Goal: Task Accomplishment & Management: Manage account settings

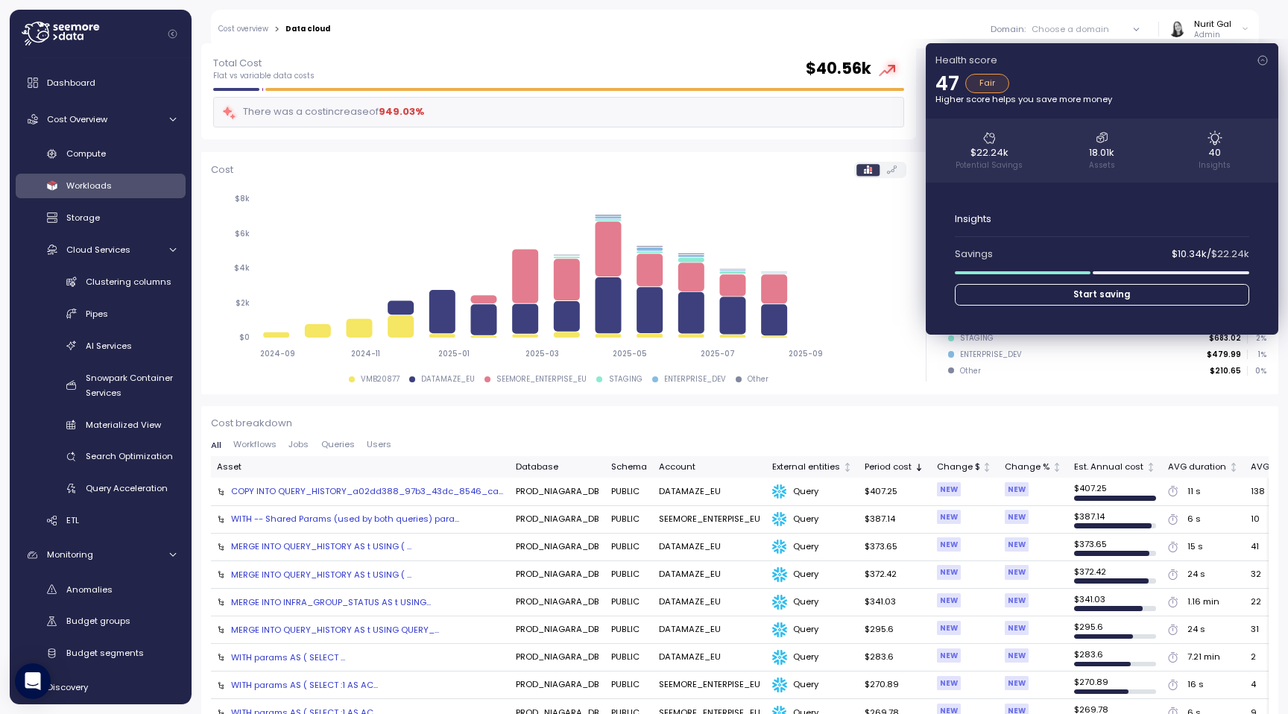
scroll to position [78, 0]
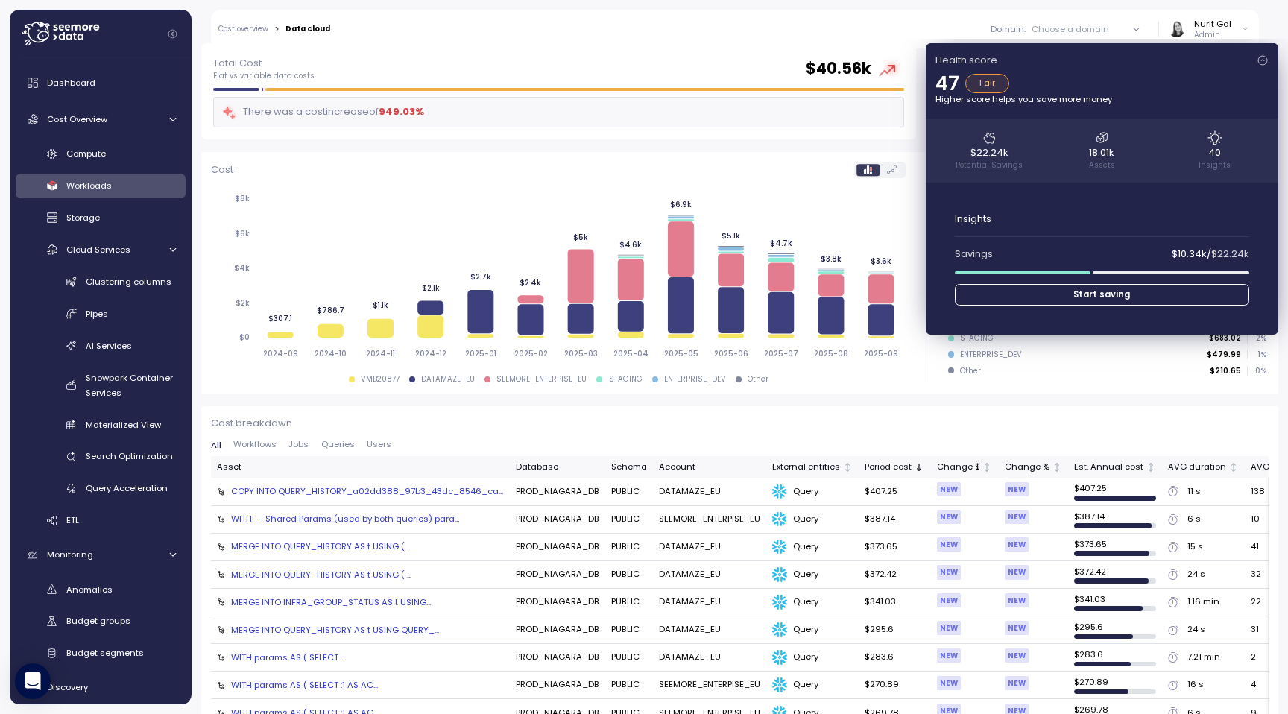
click at [858, 29] on div at bounding box center [1136, 29] width 42 height 21
click at [858, 29] on icon at bounding box center [1136, 29] width 5 height 2
click at [858, 29] on icon at bounding box center [1137, 30] width 10 height 10
click at [858, 23] on div "Choose a domain" at bounding box center [1071, 29] width 78 height 12
click at [858, 27] on icon at bounding box center [1137, 30] width 10 height 10
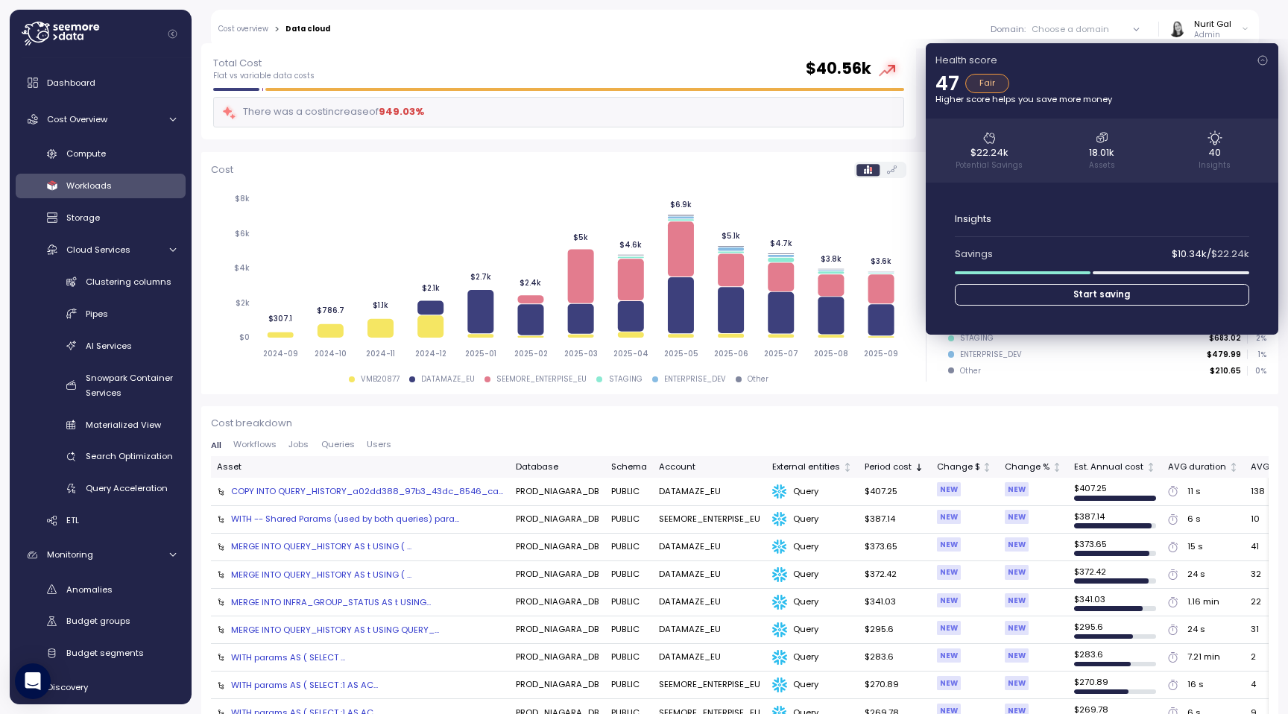
click at [858, 61] on div "Health score 47 Fair Higher score helps you save more money $22.24k Potential S…" at bounding box center [1102, 188] width 353 height 291
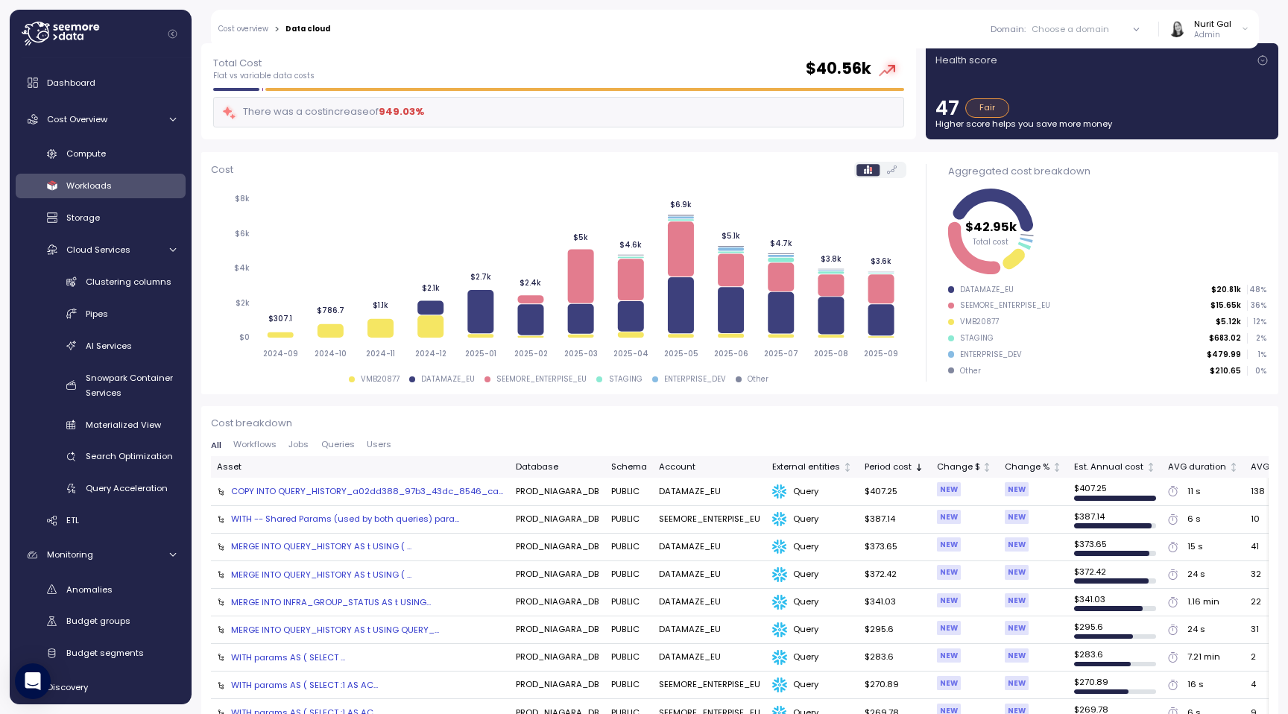
click at [858, 29] on icon at bounding box center [1136, 29] width 5 height 2
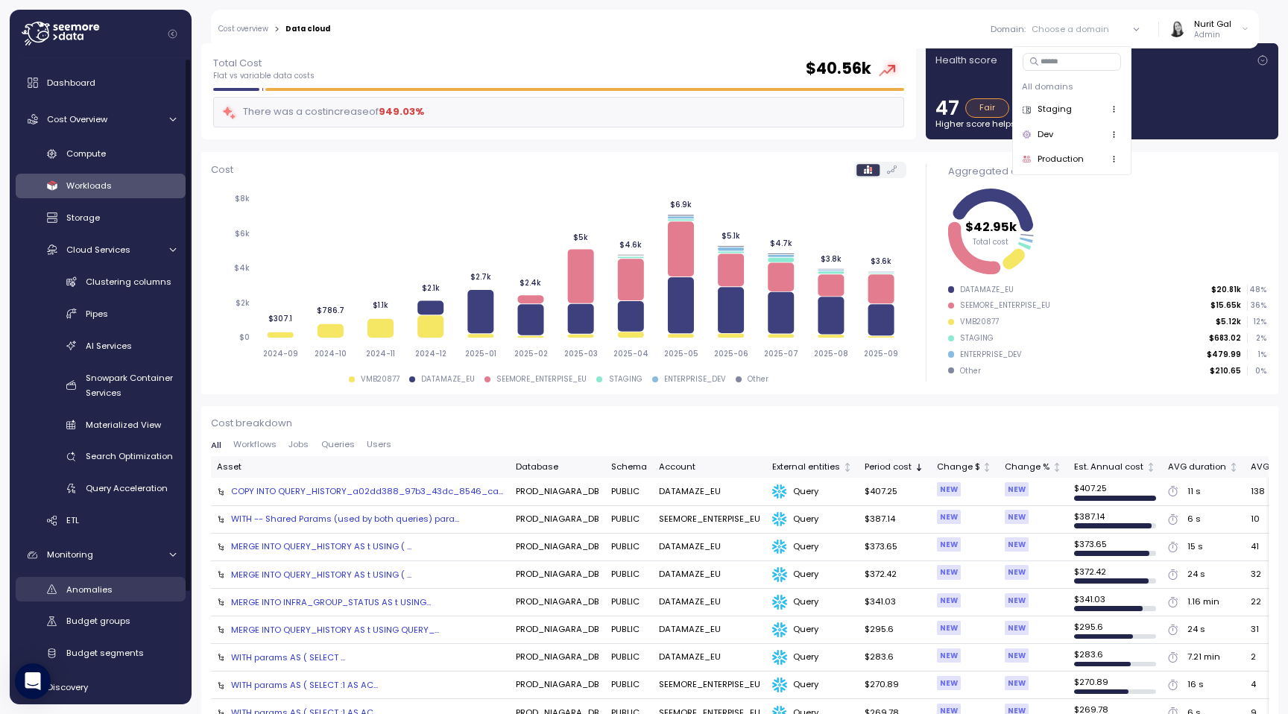
click at [112, 475] on div "Anomalies" at bounding box center [121, 589] width 110 height 15
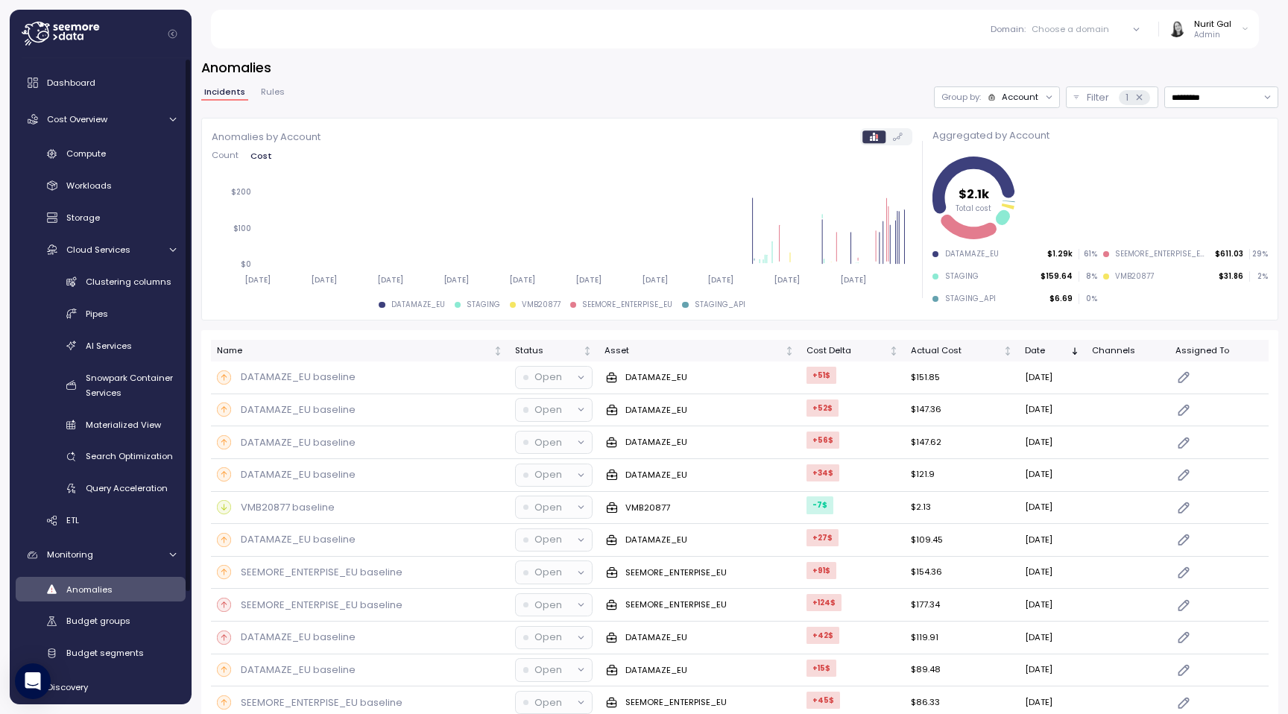
click at [858, 138] on label at bounding box center [898, 137] width 25 height 12
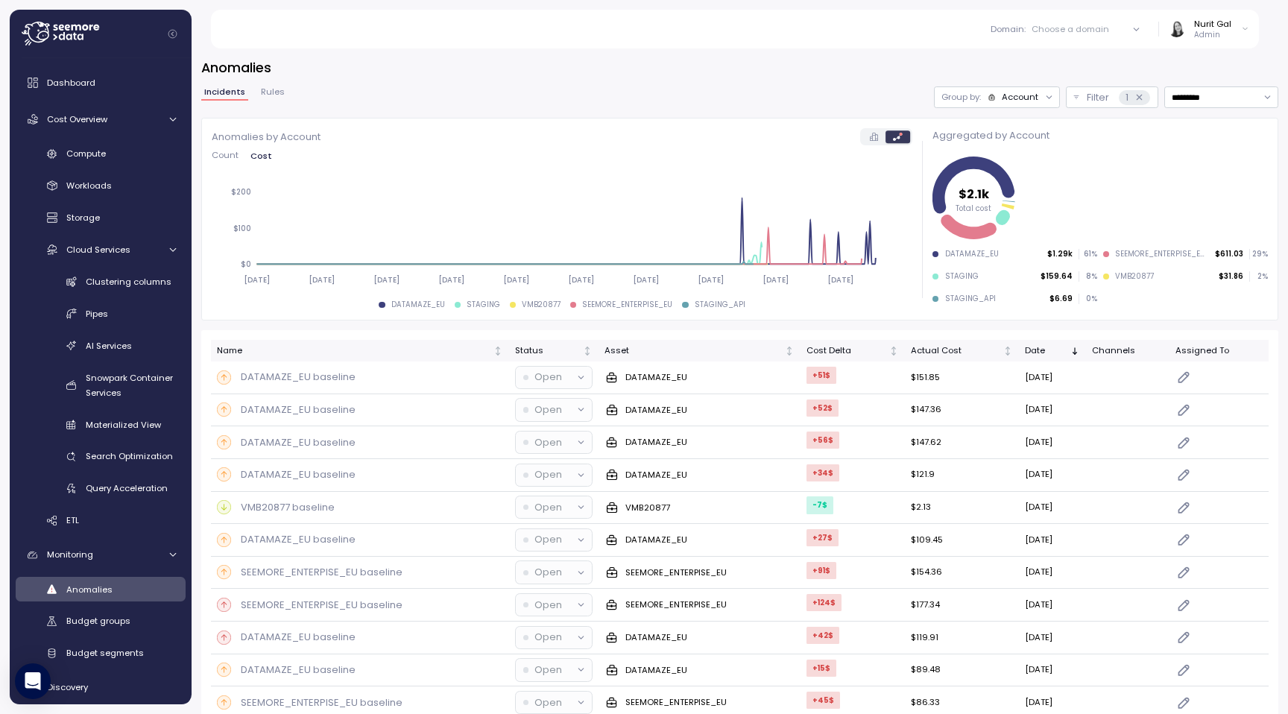
click at [858, 97] on div "Account" at bounding box center [1020, 97] width 37 height 12
click at [858, 150] on p "Compute unit" at bounding box center [1011, 155] width 59 height 12
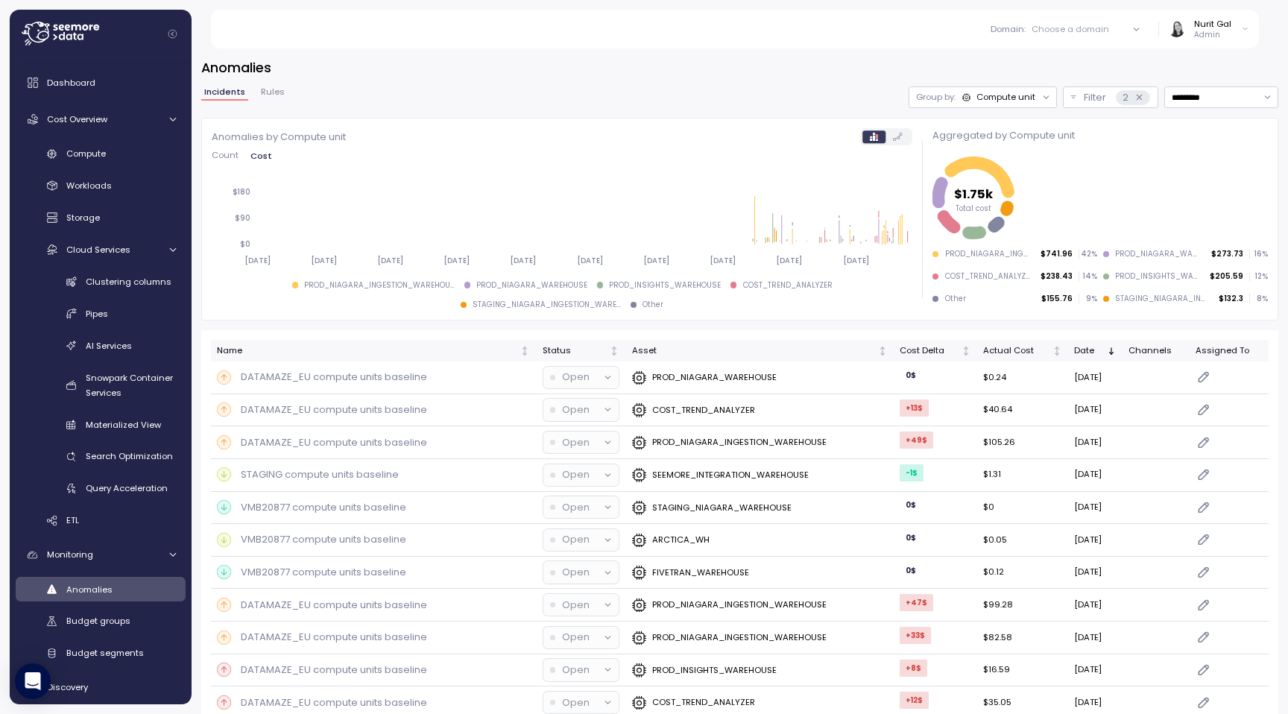
click at [858, 136] on icon at bounding box center [898, 137] width 10 height 8
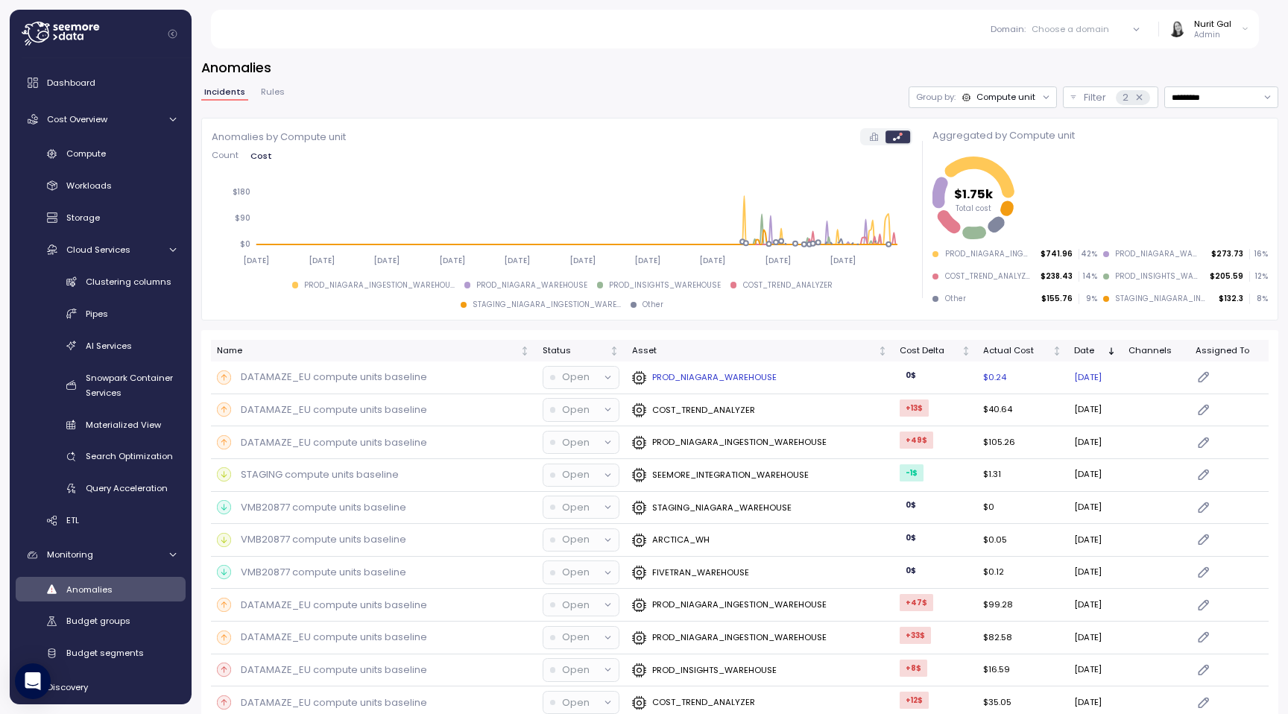
click at [677, 384] on div "PROD_NIAGARA_WAREHOUSE" at bounding box center [704, 377] width 145 height 15
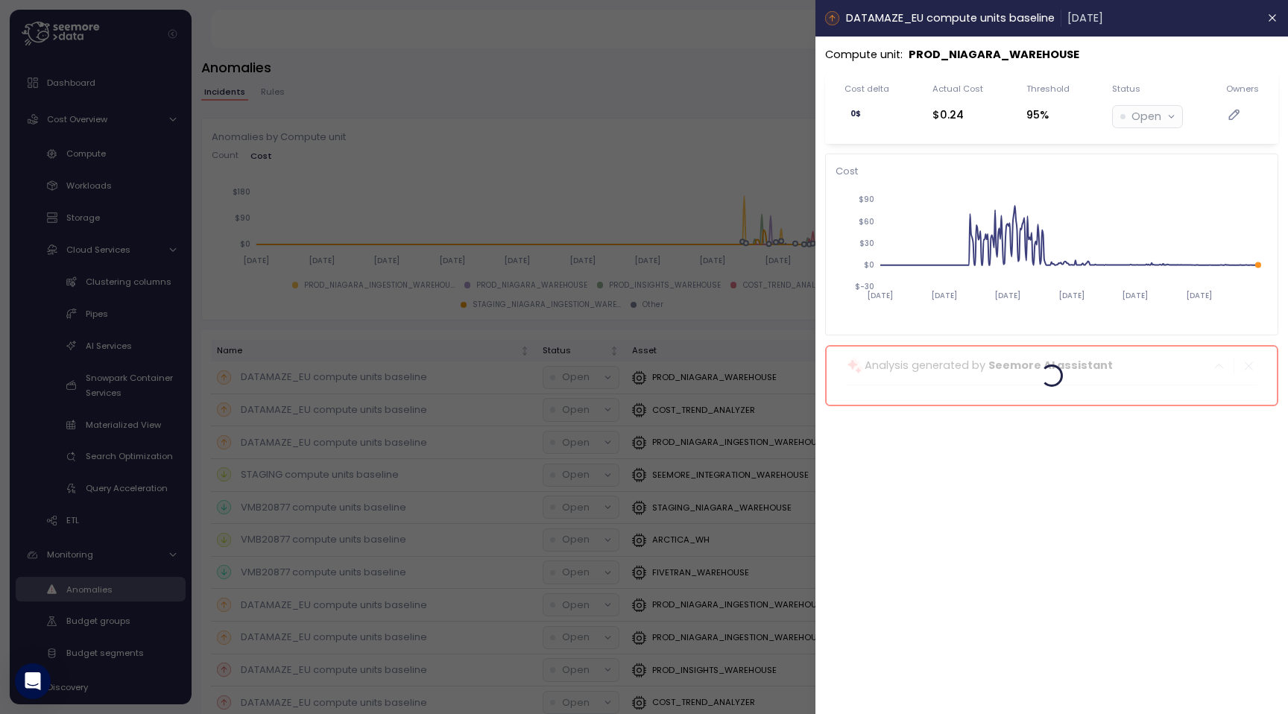
click at [365, 387] on div at bounding box center [644, 357] width 1288 height 714
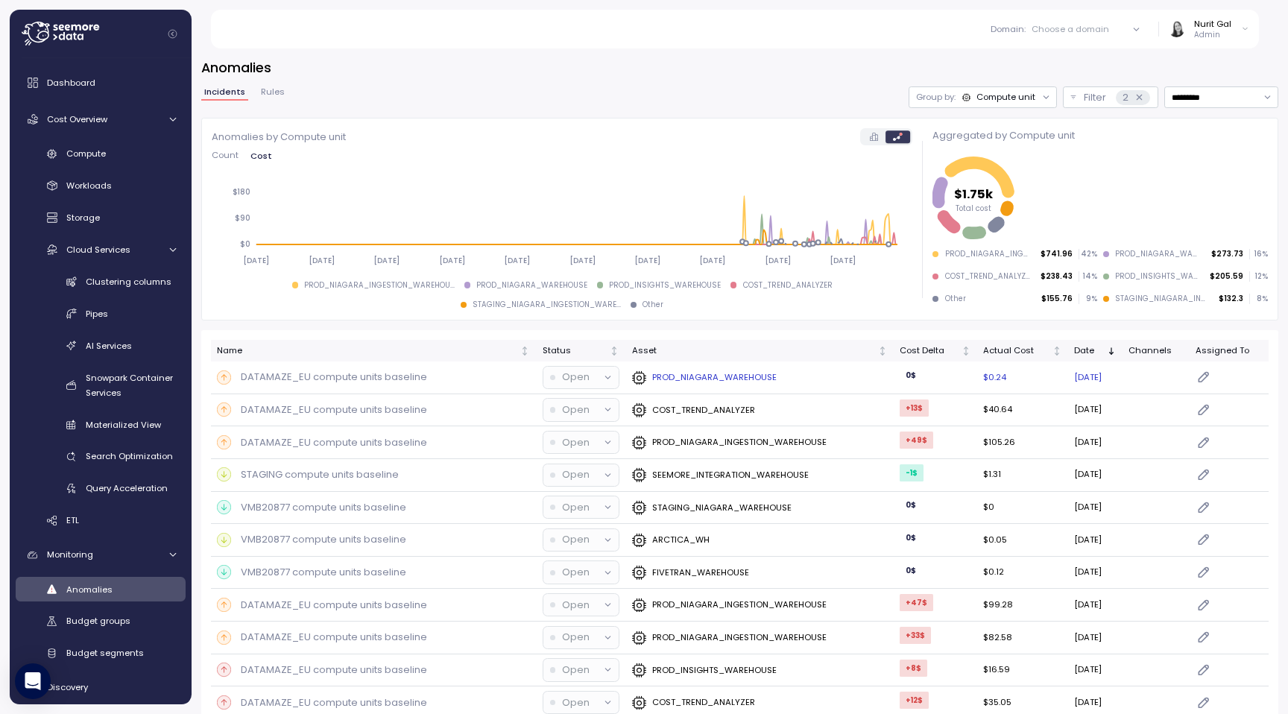
click at [361, 382] on p "DATAMAZE_EU compute units baseline" at bounding box center [334, 377] width 186 height 15
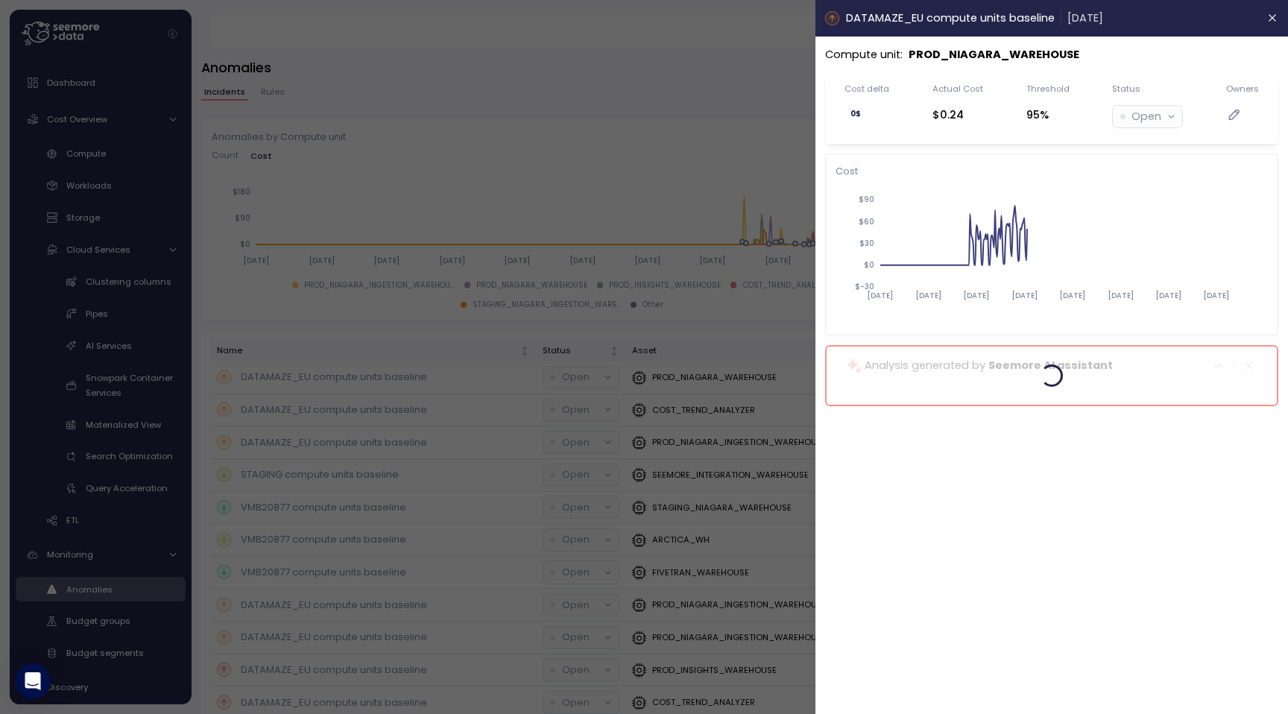
click at [376, 375] on div at bounding box center [644, 357] width 1288 height 714
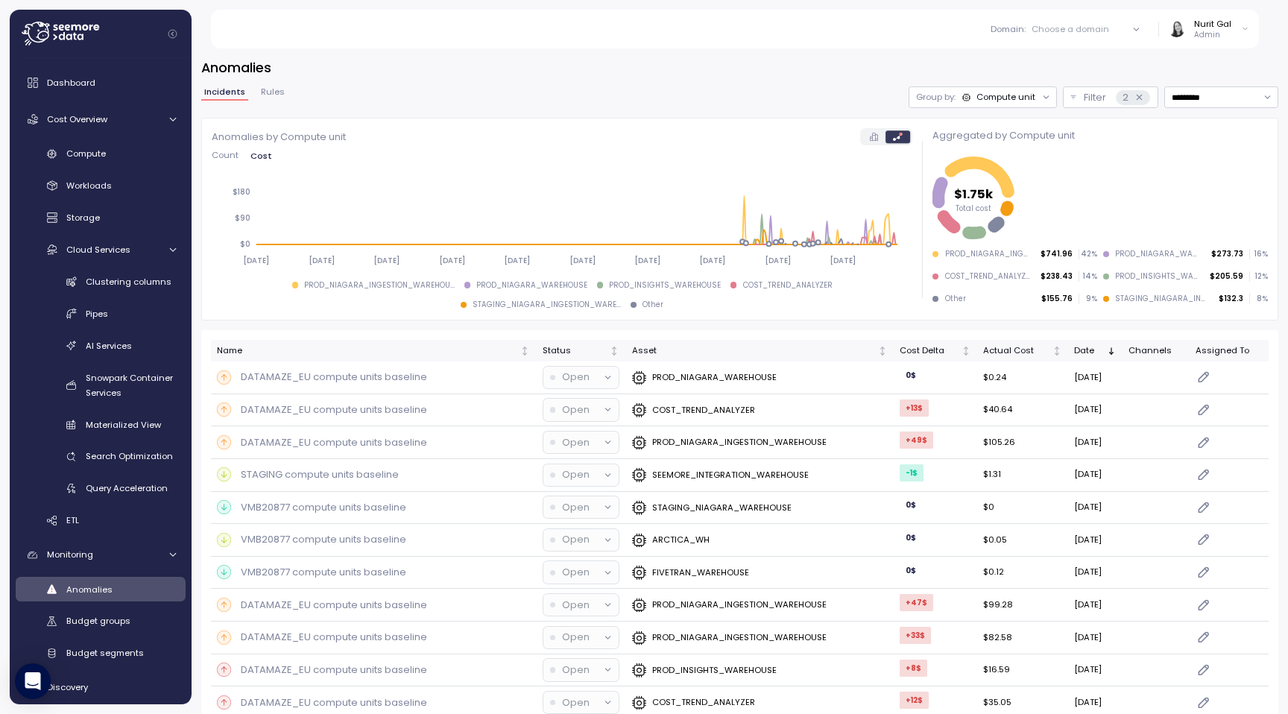
click at [858, 137] on icon at bounding box center [874, 137] width 8 height 8
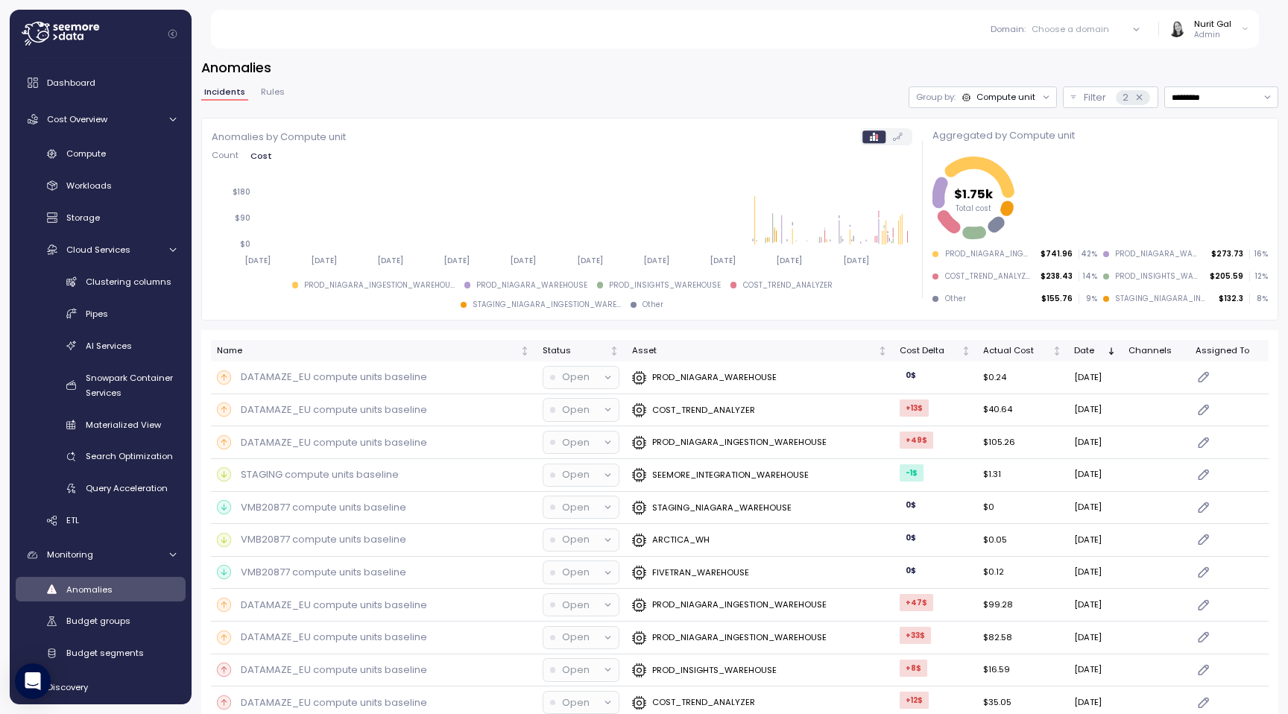
click at [858, 102] on div "Compute unit" at bounding box center [1005, 97] width 59 height 12
click at [858, 122] on div "Account" at bounding box center [982, 130] width 89 height 18
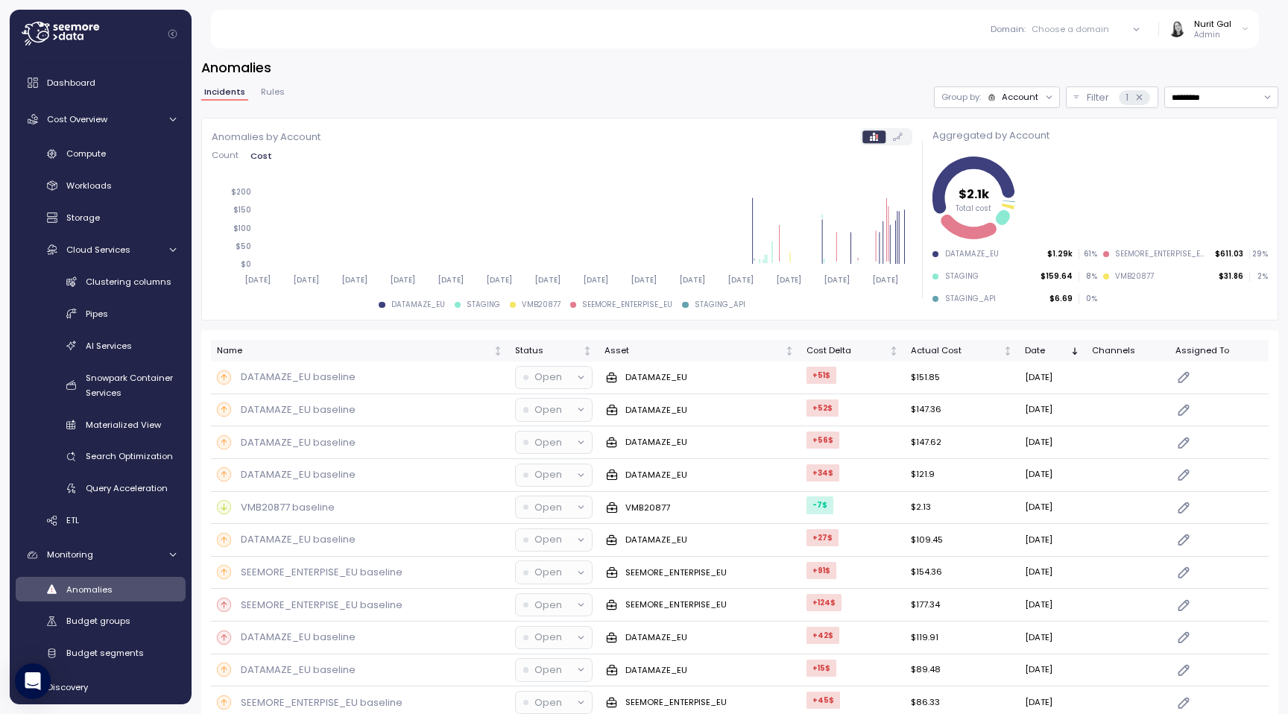
click at [215, 159] on span "Count" at bounding box center [225, 155] width 27 height 8
click at [251, 155] on span "Cost" at bounding box center [261, 155] width 20 height 8
click at [858, 143] on div at bounding box center [886, 136] width 52 height 17
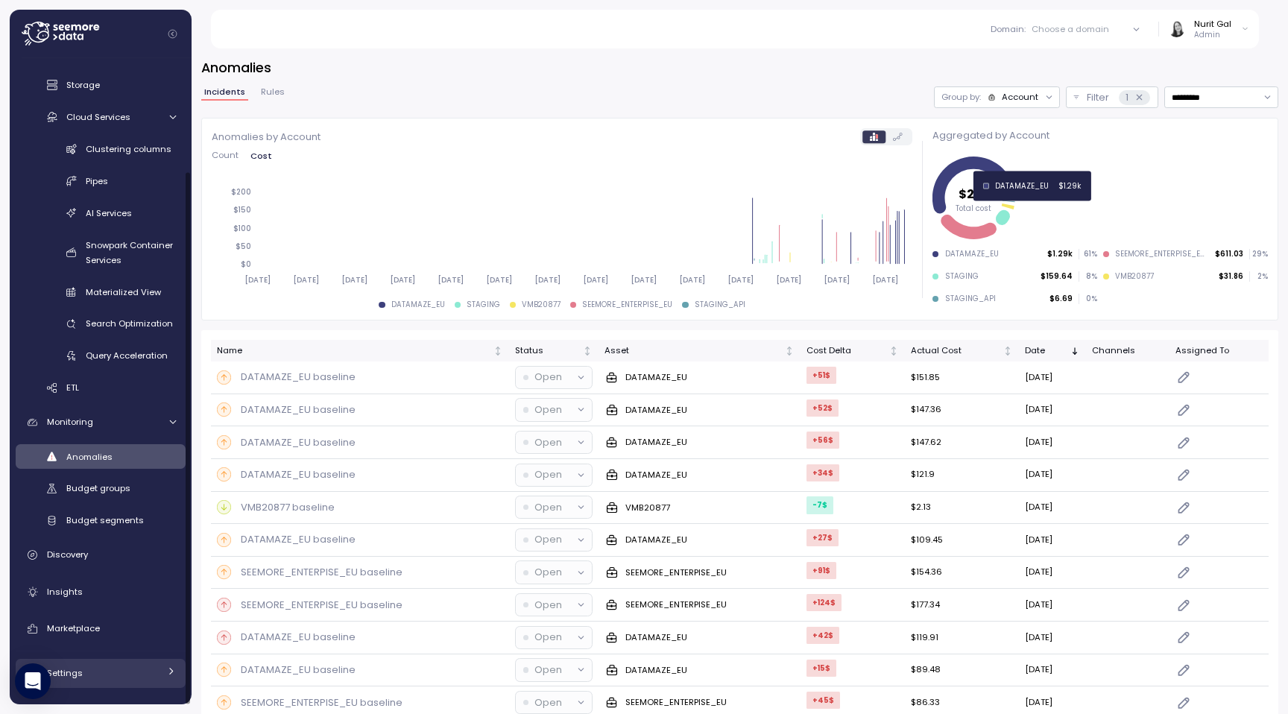
click at [86, 475] on div "Settings" at bounding box center [103, 673] width 112 height 15
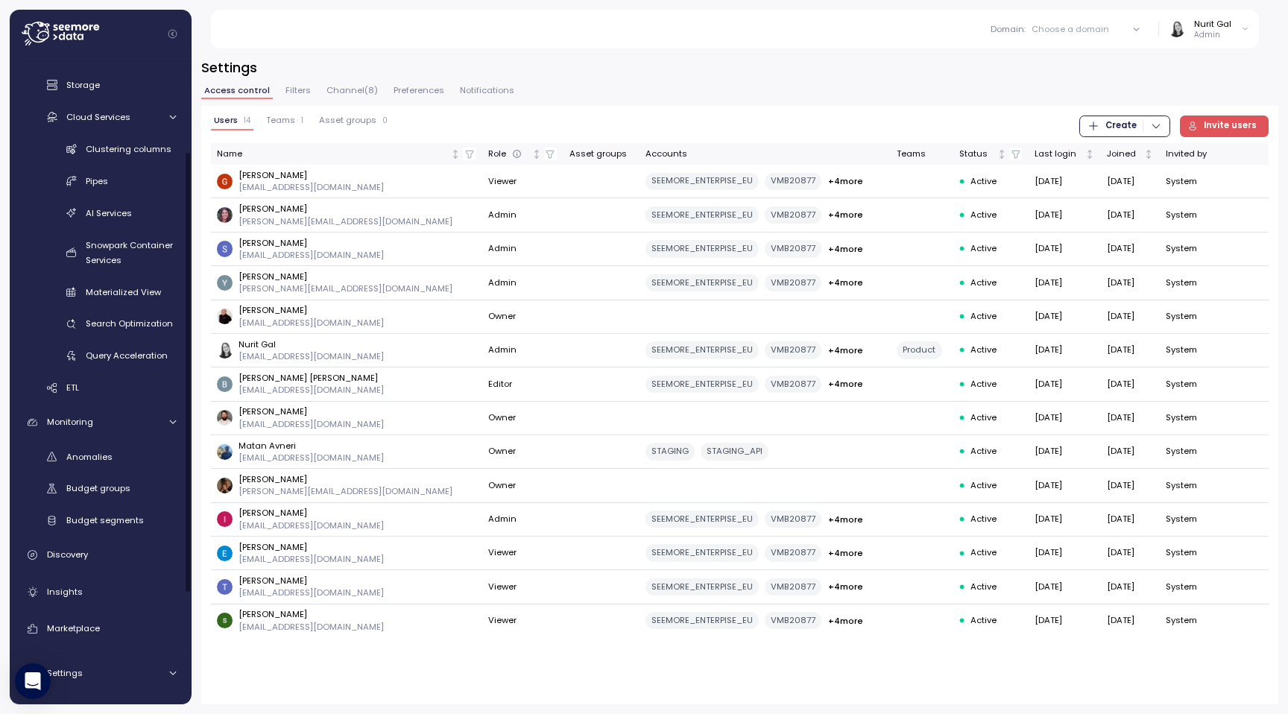
click at [346, 119] on span "Asset groups" at bounding box center [347, 120] width 57 height 8
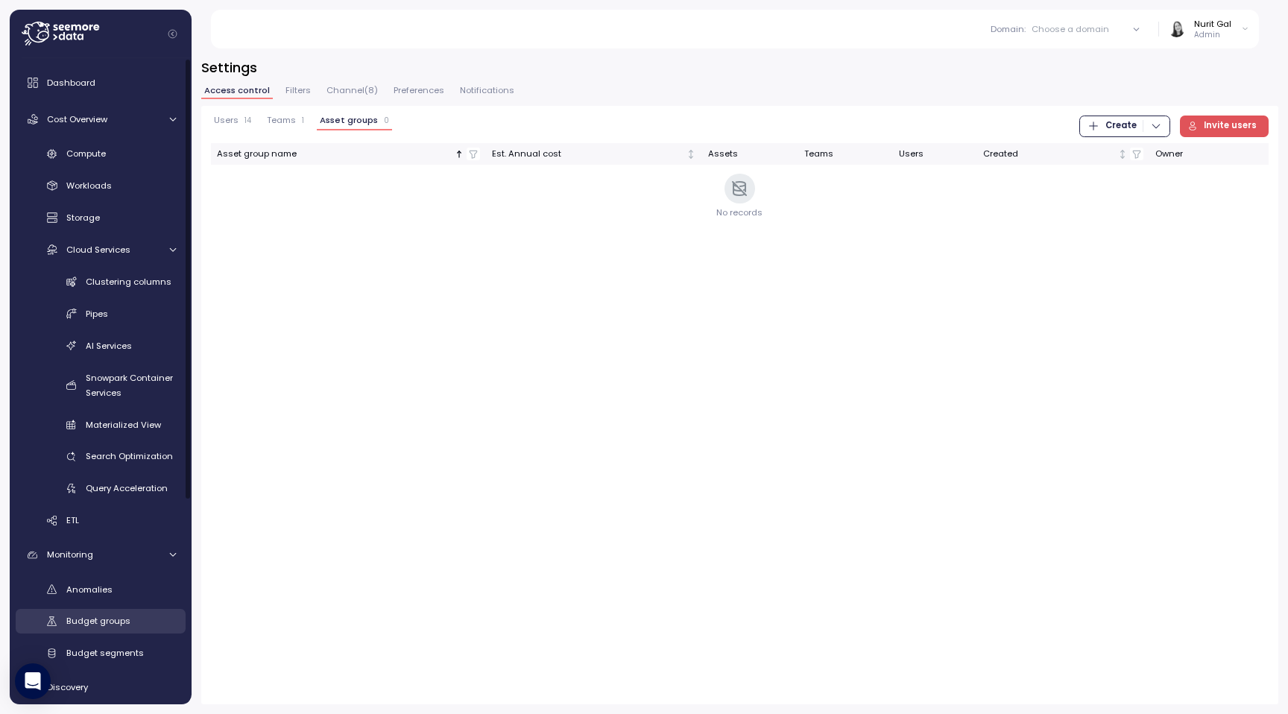
click at [110, 475] on link "Budget groups" at bounding box center [101, 621] width 170 height 25
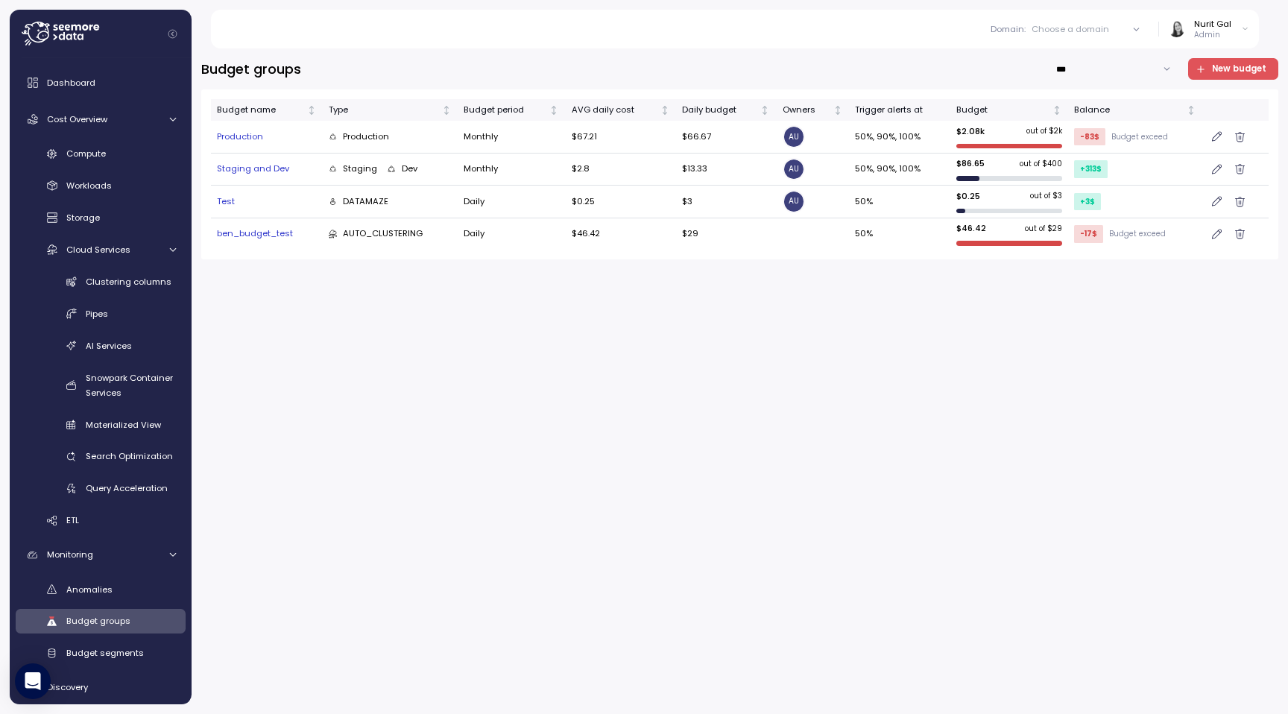
click at [233, 135] on div "Production" at bounding box center [267, 136] width 100 height 13
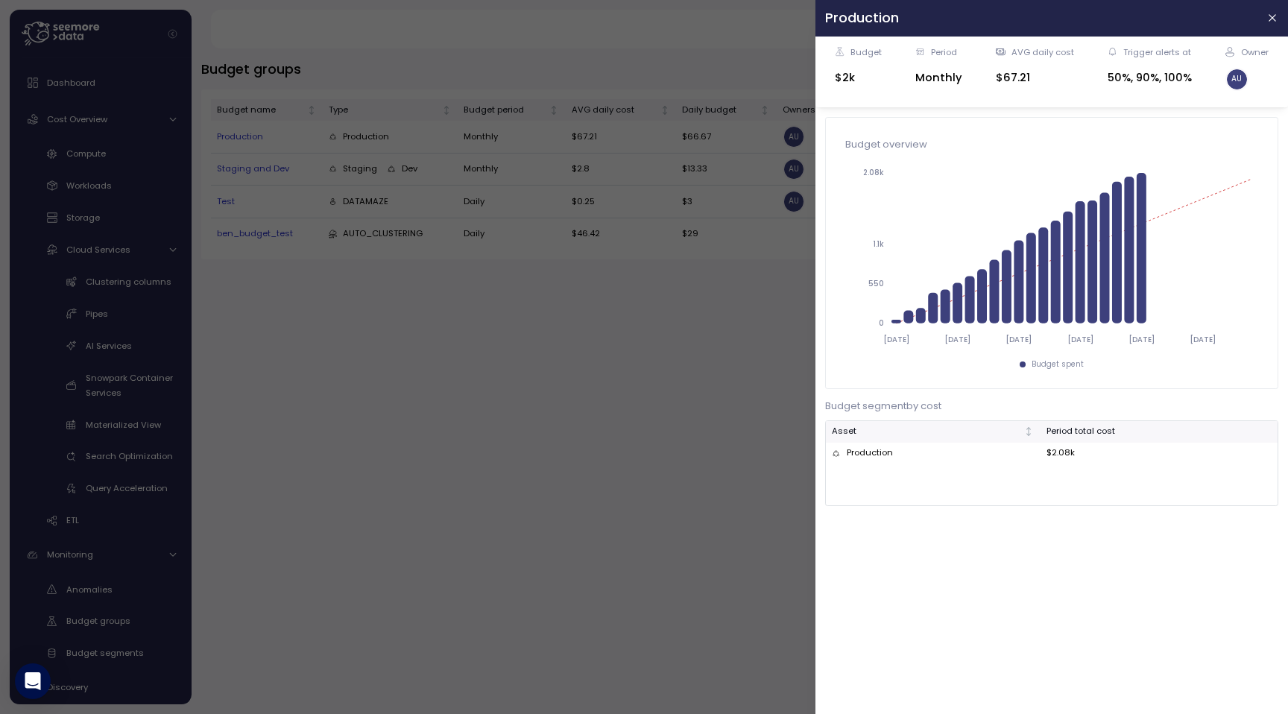
click at [772, 347] on div at bounding box center [644, 357] width 1288 height 714
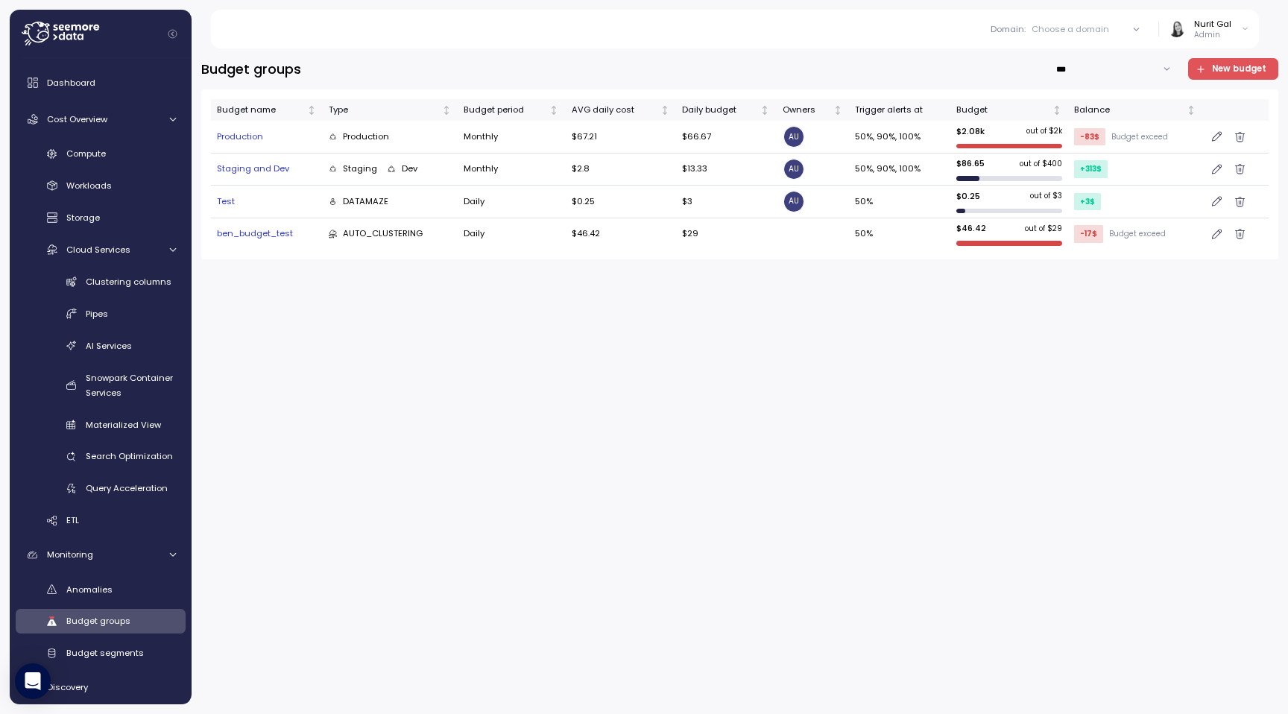
click at [250, 132] on div "Production" at bounding box center [267, 136] width 100 height 13
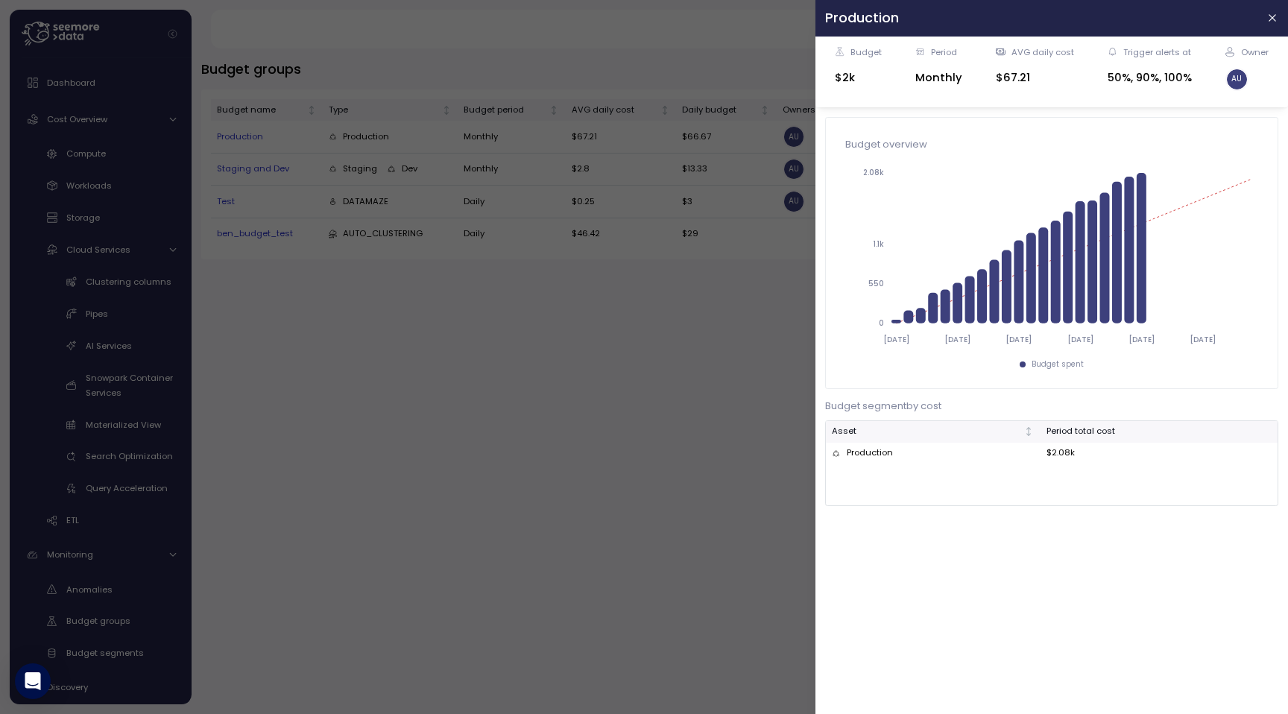
click at [310, 348] on div at bounding box center [644, 357] width 1288 height 714
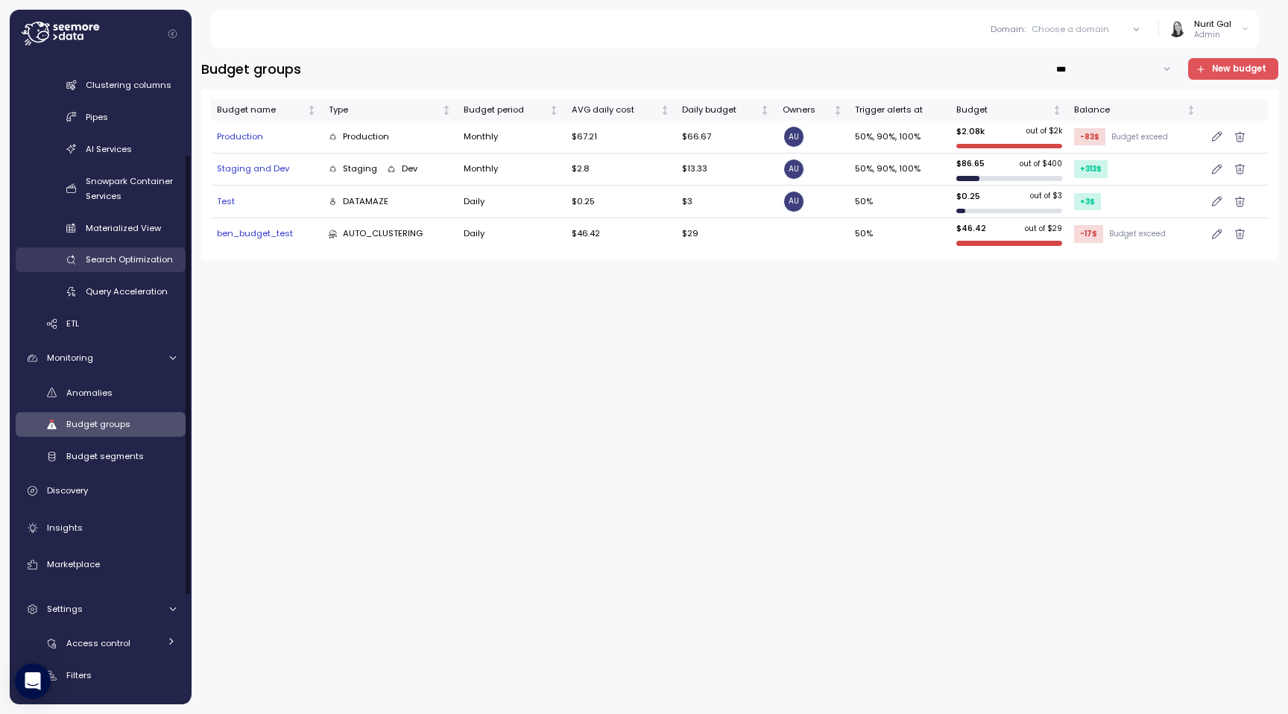
scroll to position [220, 0]
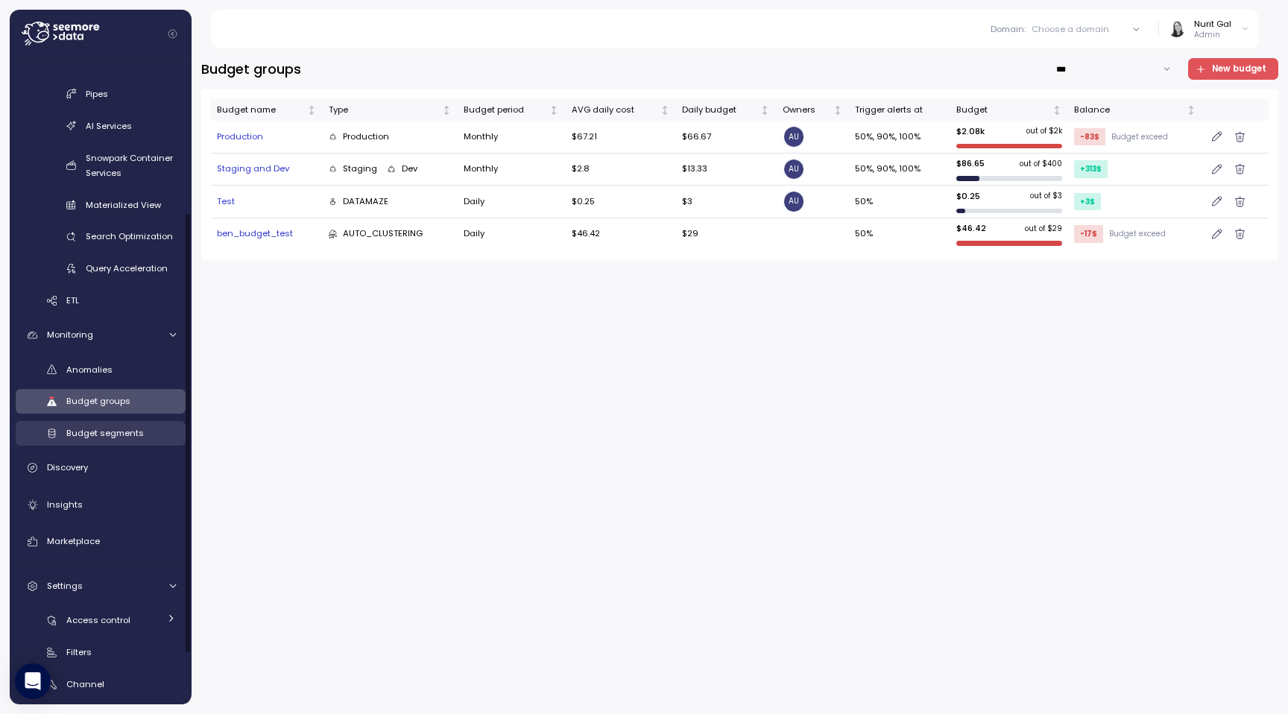
click at [123, 436] on span "Budget segments" at bounding box center [105, 433] width 78 height 12
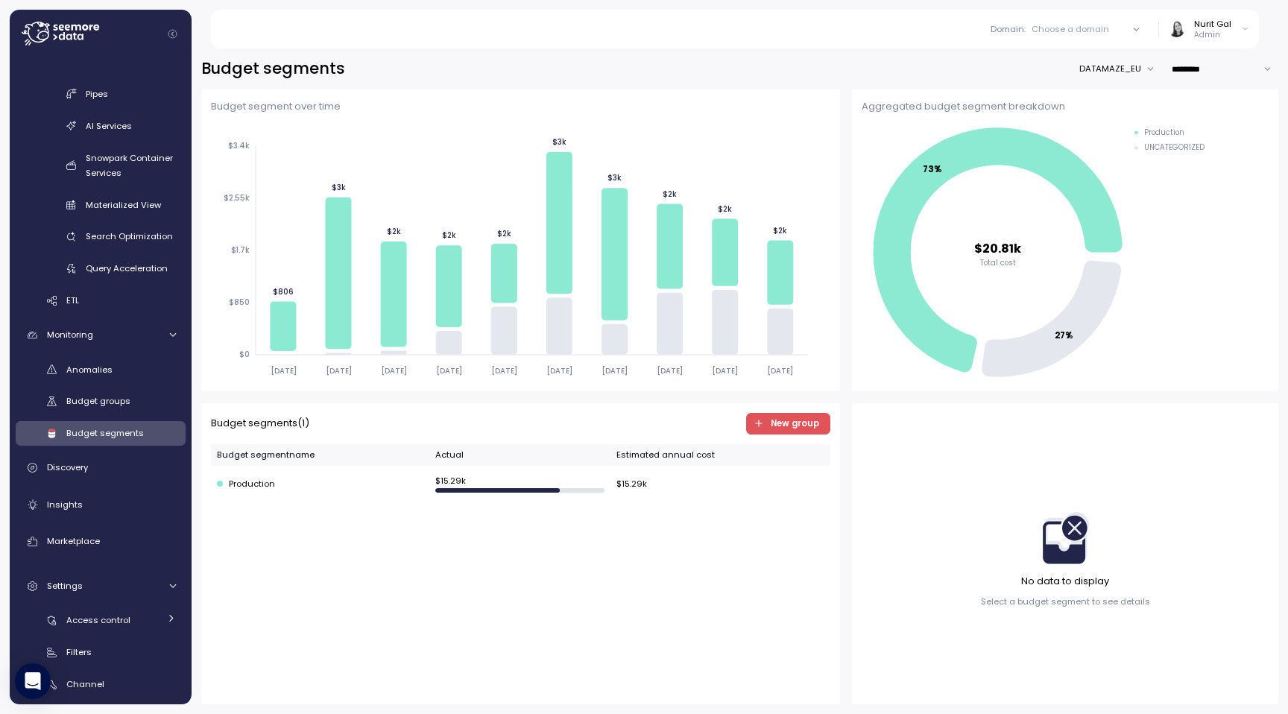
click at [759, 430] on span "New group" at bounding box center [786, 424] width 65 height 20
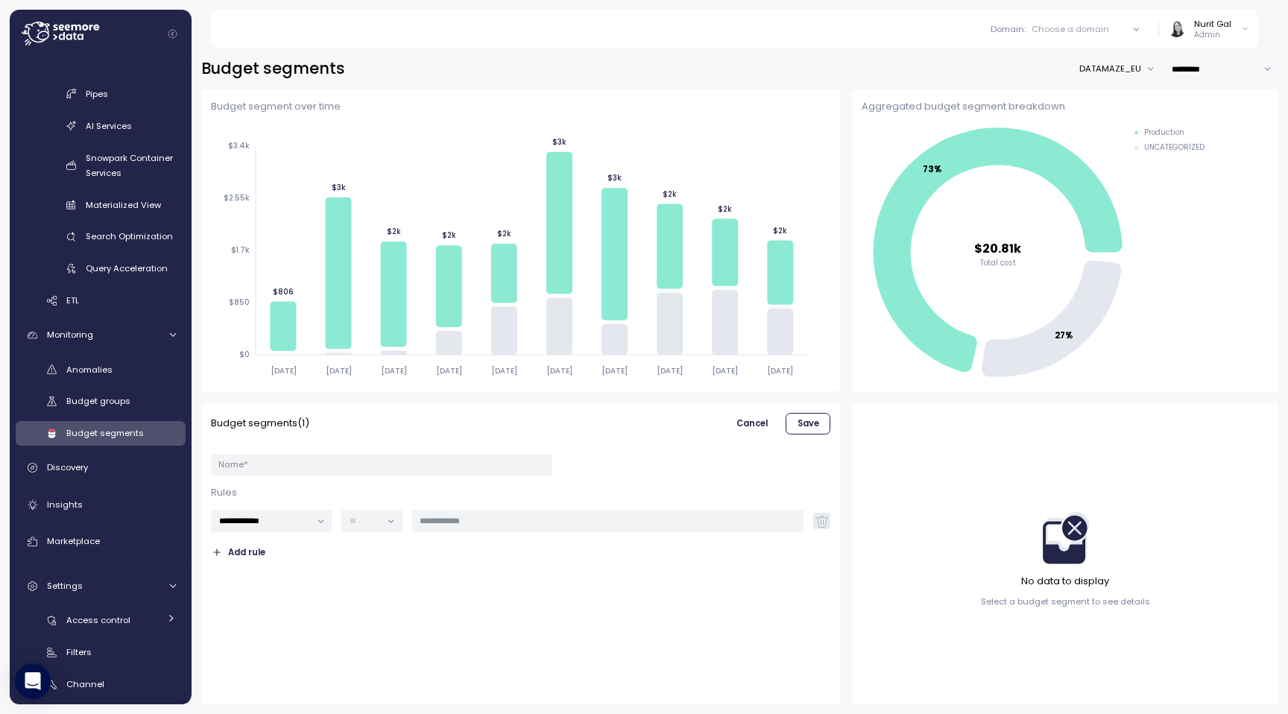
click at [760, 429] on span "Cancel" at bounding box center [751, 424] width 31 height 20
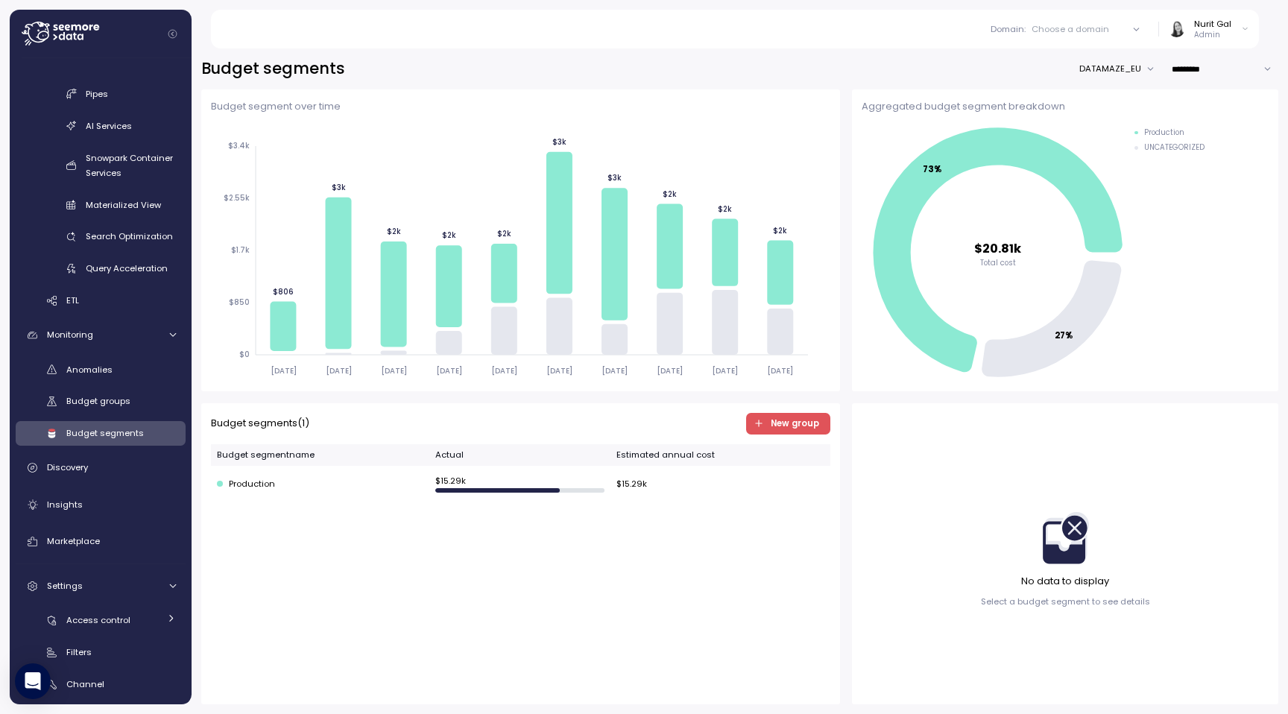
click at [858, 475] on div "No data to display Select a budget segment to see details" at bounding box center [1065, 559] width 169 height 98
click at [858, 27] on div "Nurit Gal" at bounding box center [1212, 24] width 37 height 12
click at [858, 100] on div "Log out" at bounding box center [1212, 102] width 57 height 13
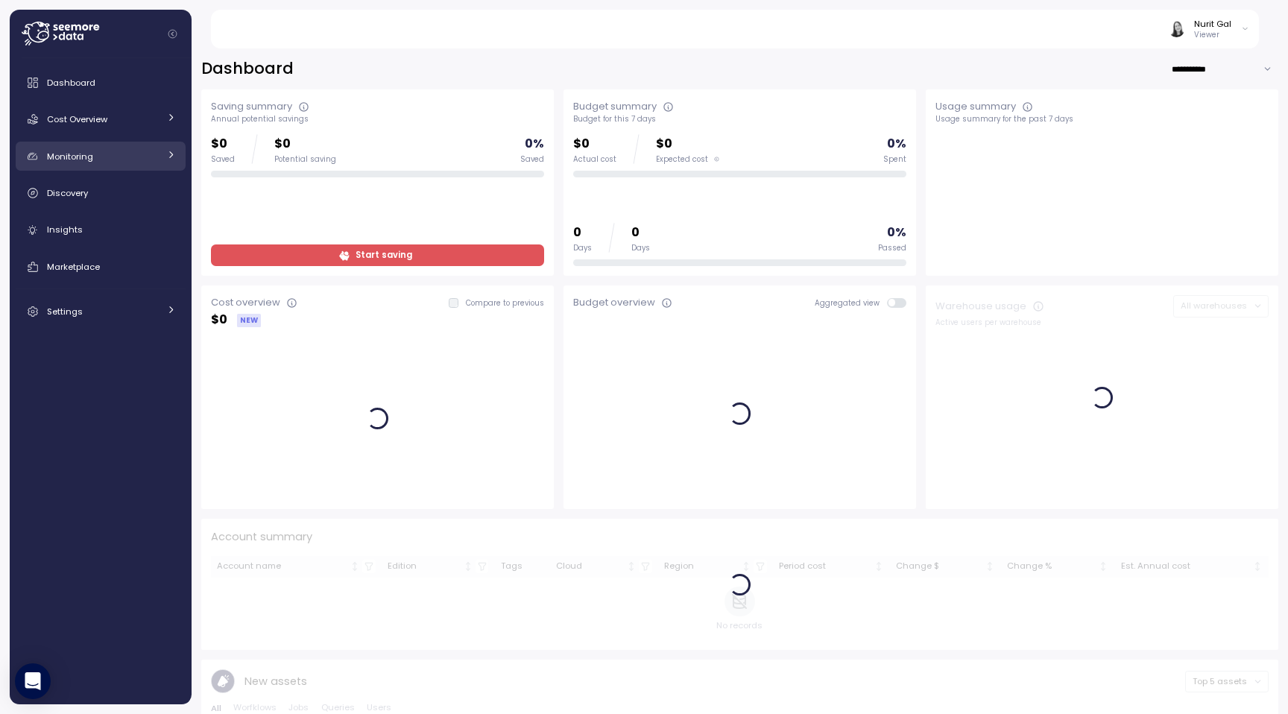
click at [89, 153] on span "Monitoring" at bounding box center [70, 157] width 46 height 12
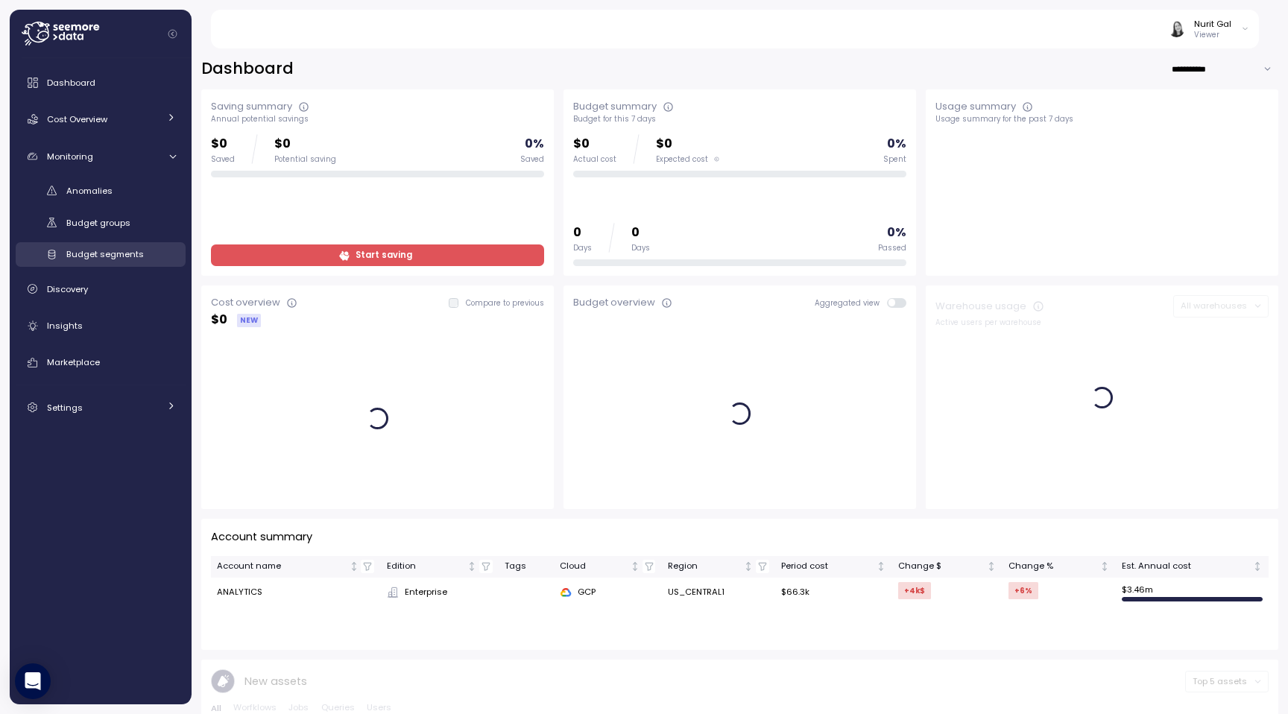
click at [91, 255] on span "Budget segments" at bounding box center [105, 254] width 78 height 12
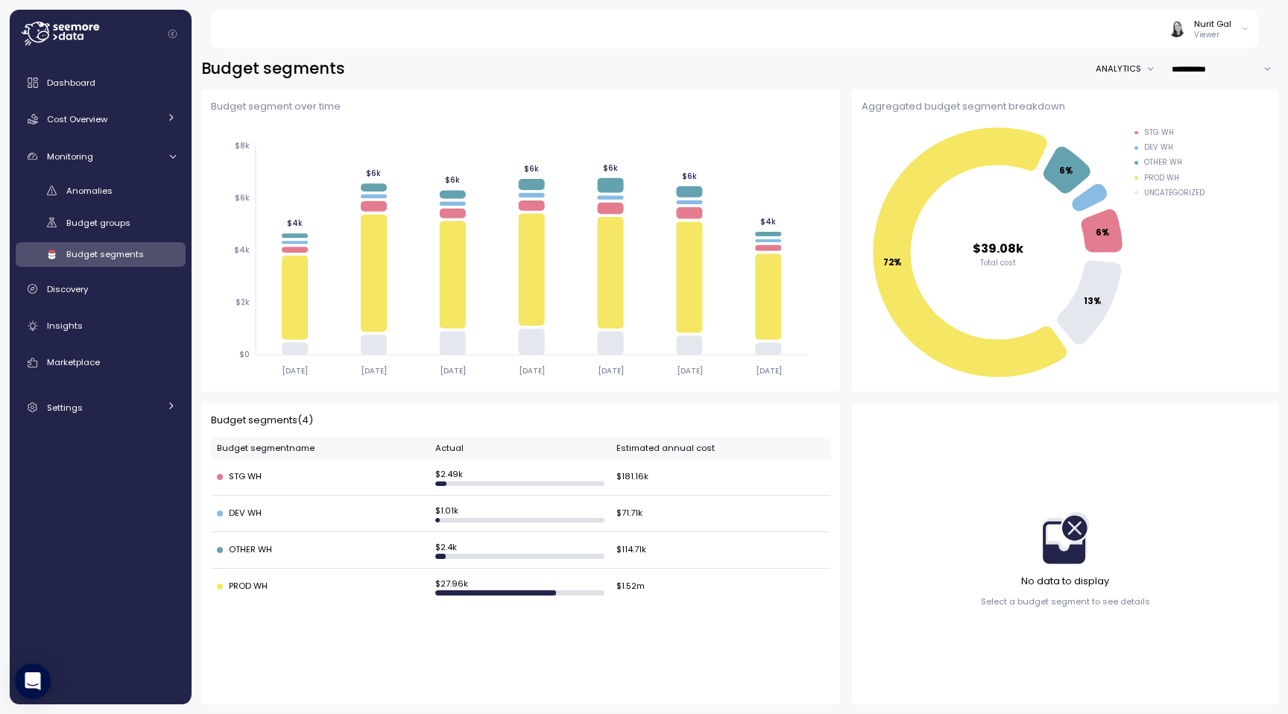
click at [1215, 31] on p "Viewer" at bounding box center [1212, 35] width 37 height 10
click at [1182, 82] on button "Log out" at bounding box center [1205, 81] width 88 height 21
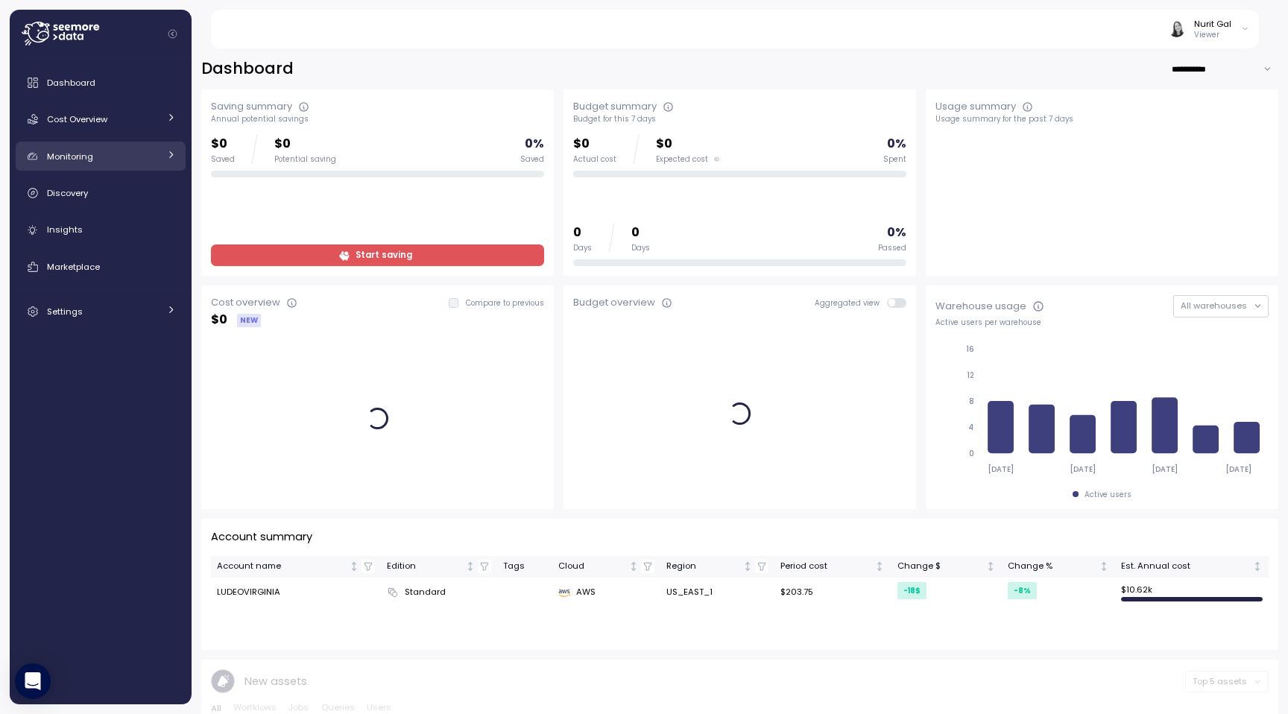
click at [101, 163] on link "Monitoring" at bounding box center [101, 157] width 170 height 30
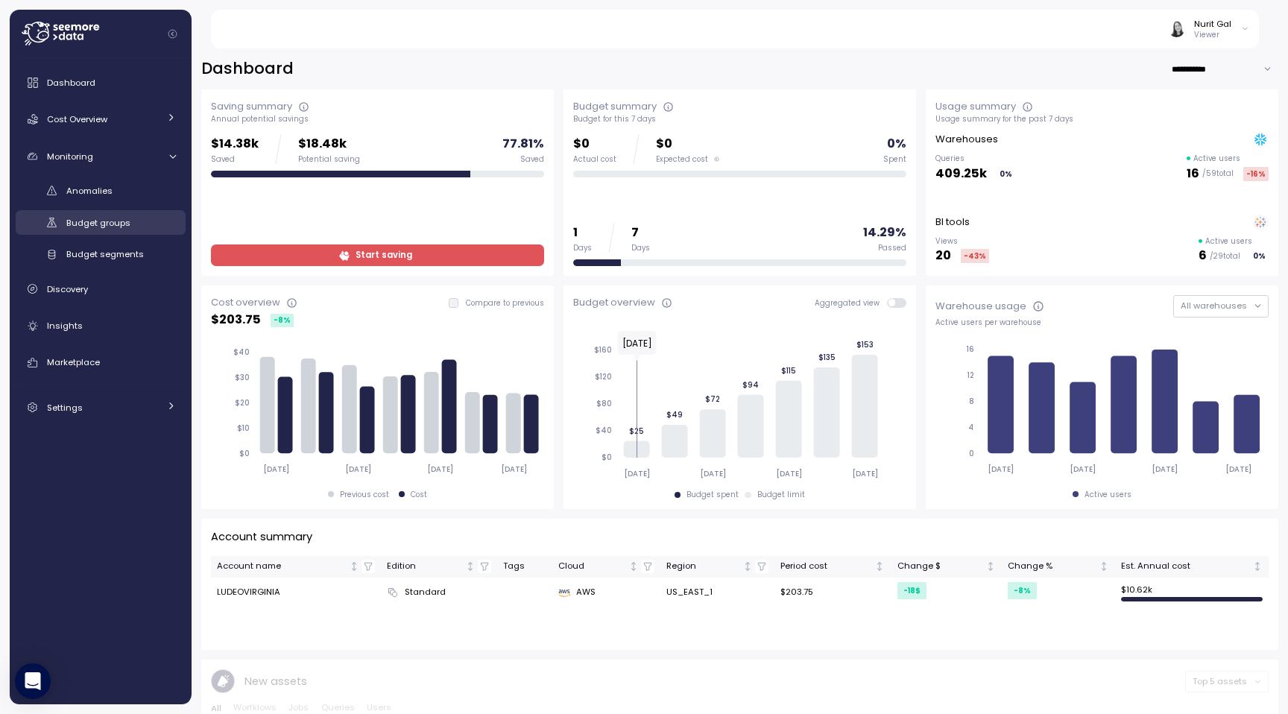
click at [102, 229] on div "Budget groups" at bounding box center [121, 222] width 110 height 15
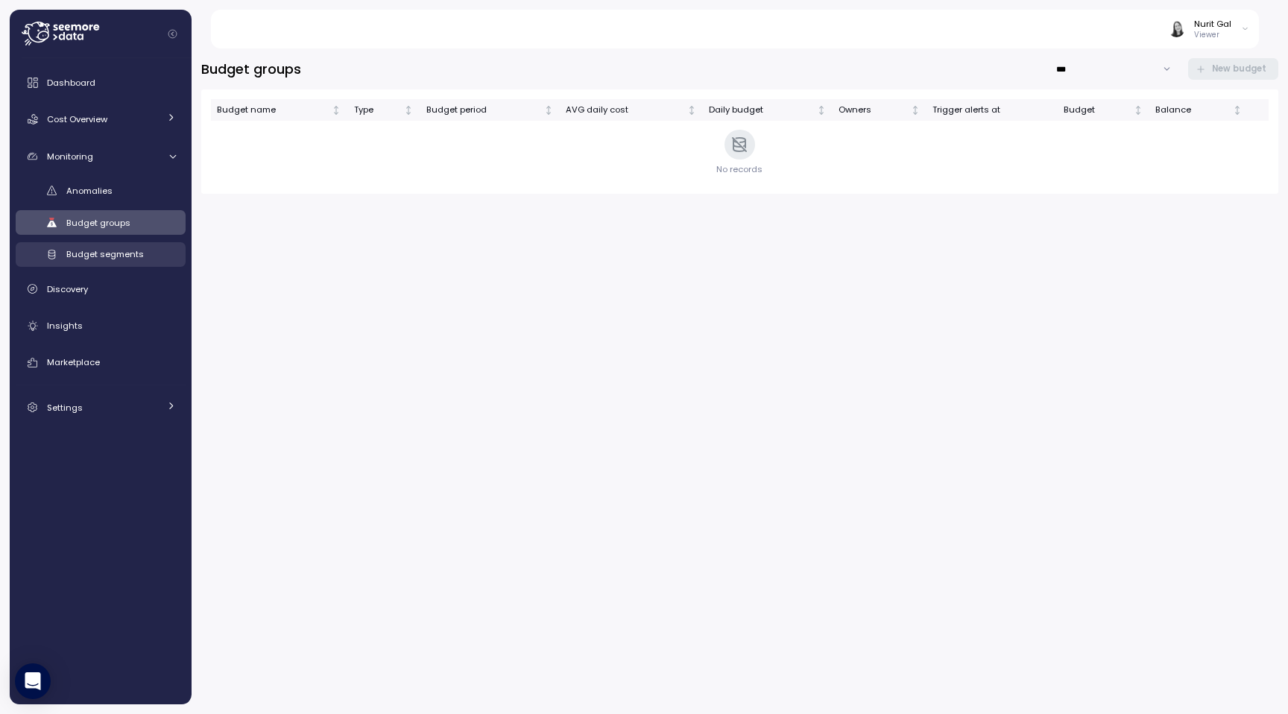
click at [104, 259] on span "Budget segments" at bounding box center [105, 254] width 78 height 12
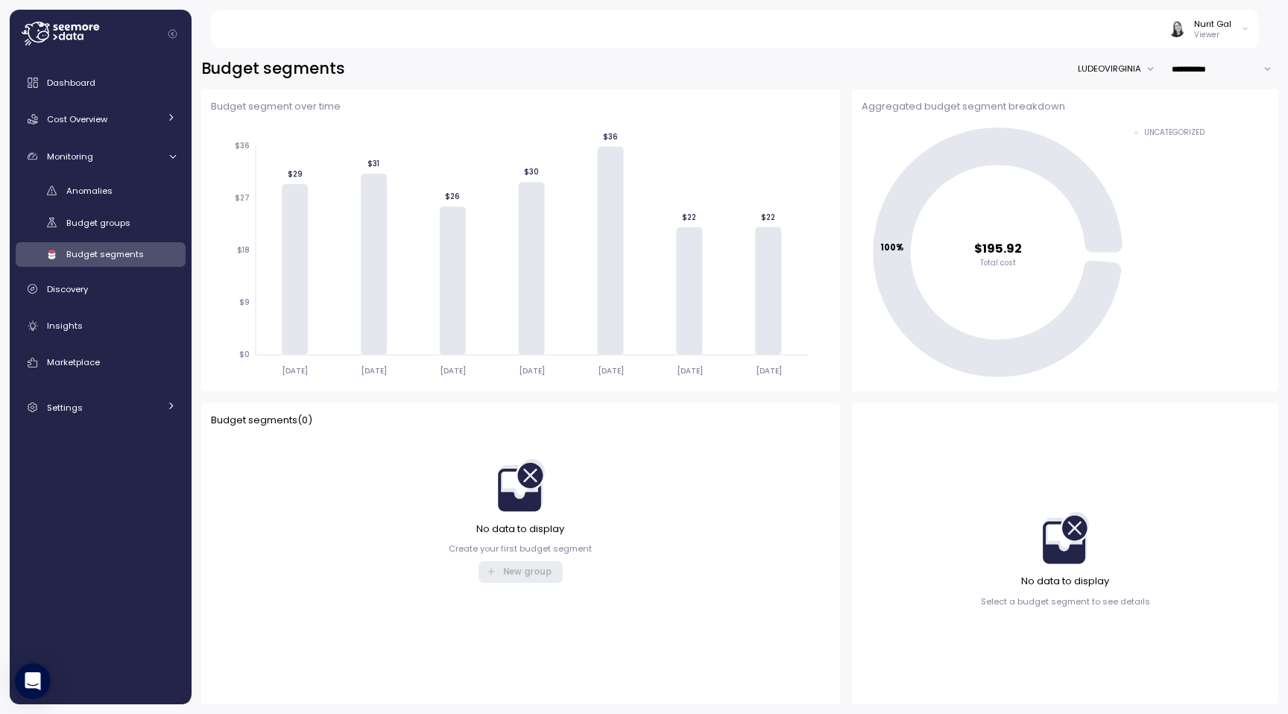
click at [1235, 33] on div "Nurit Gal Viewer" at bounding box center [1209, 29] width 81 height 22
click at [1190, 82] on div "Log out" at bounding box center [1212, 81] width 57 height 13
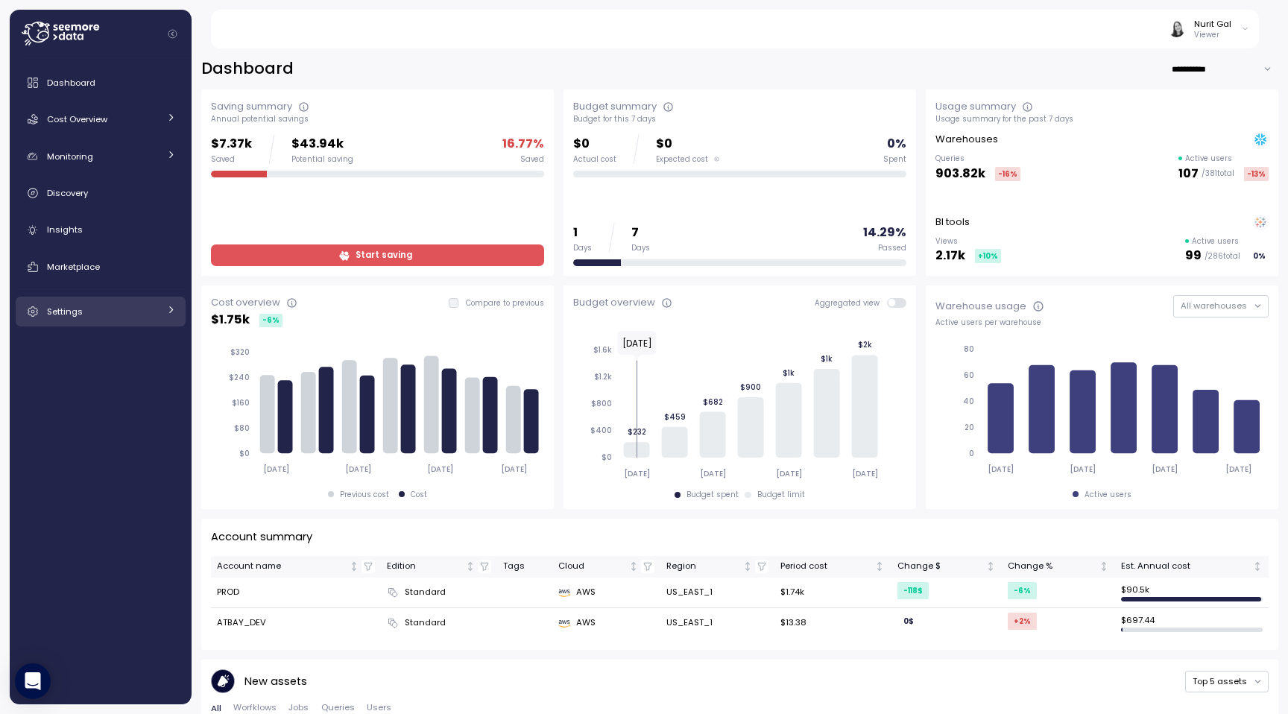
click at [84, 308] on div "Settings" at bounding box center [103, 311] width 112 height 15
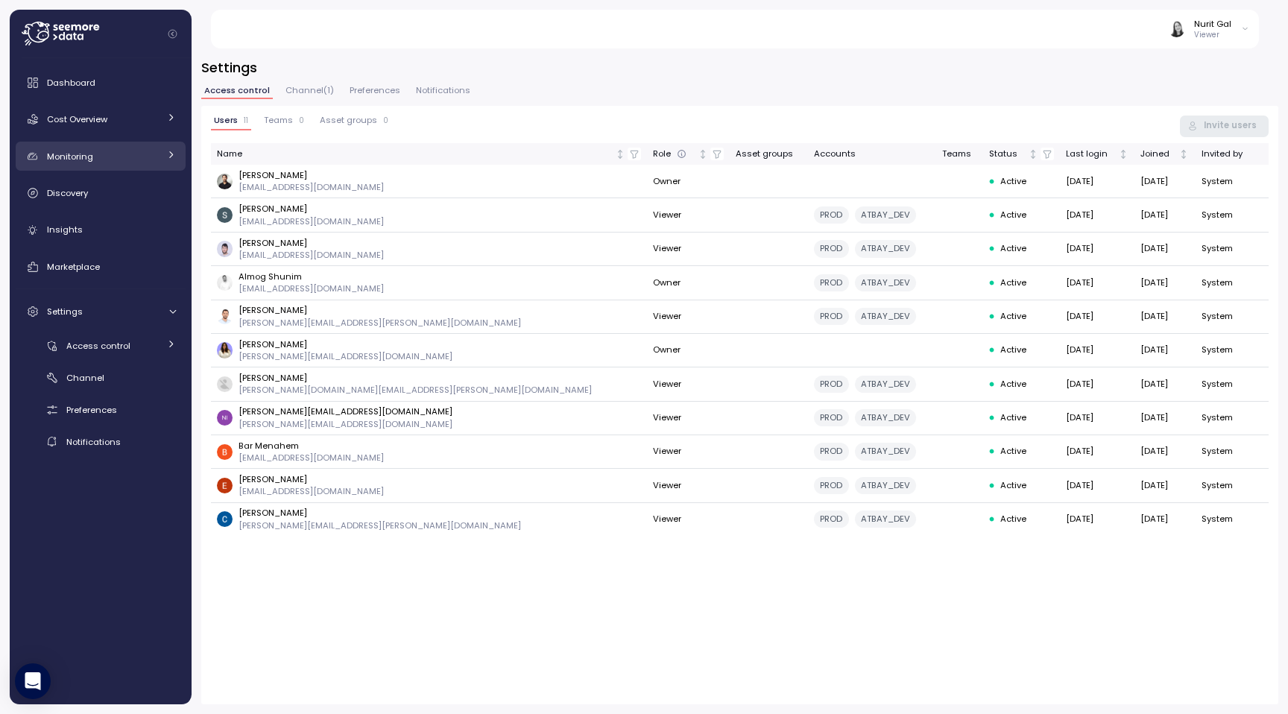
click at [96, 160] on div "Monitoring" at bounding box center [103, 156] width 112 height 15
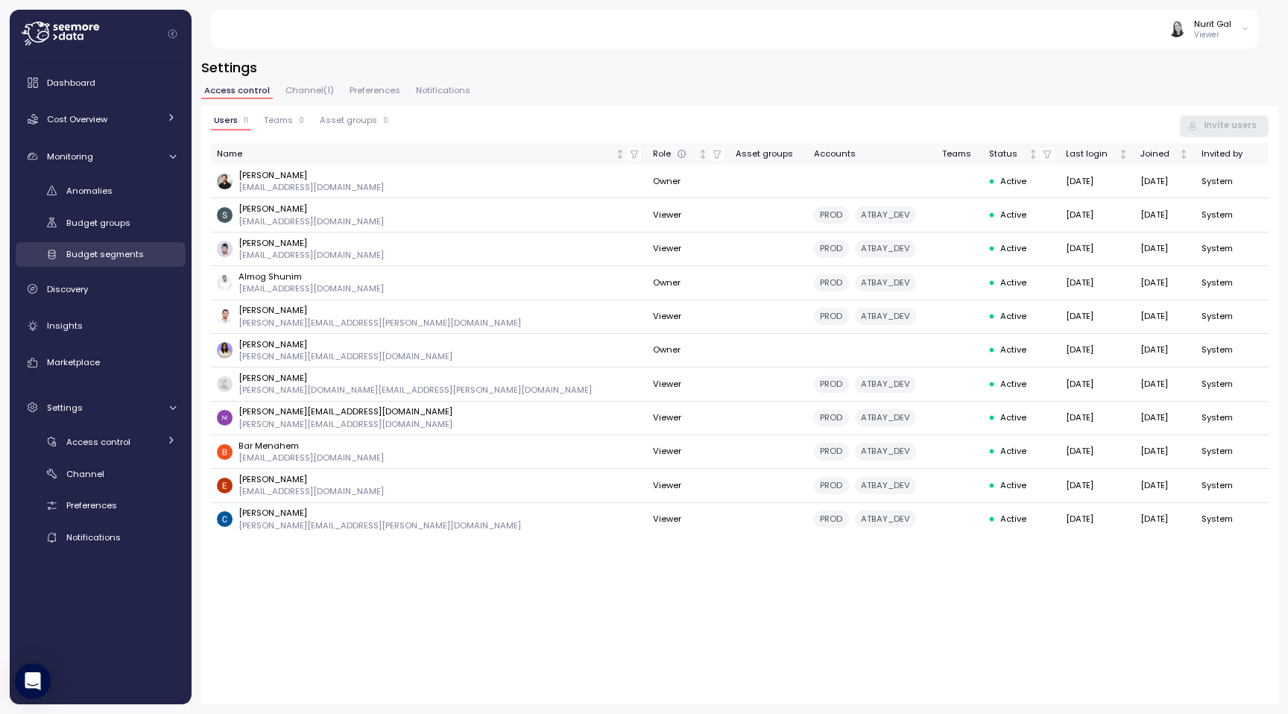
click at [95, 261] on div "Budget segments" at bounding box center [121, 254] width 110 height 15
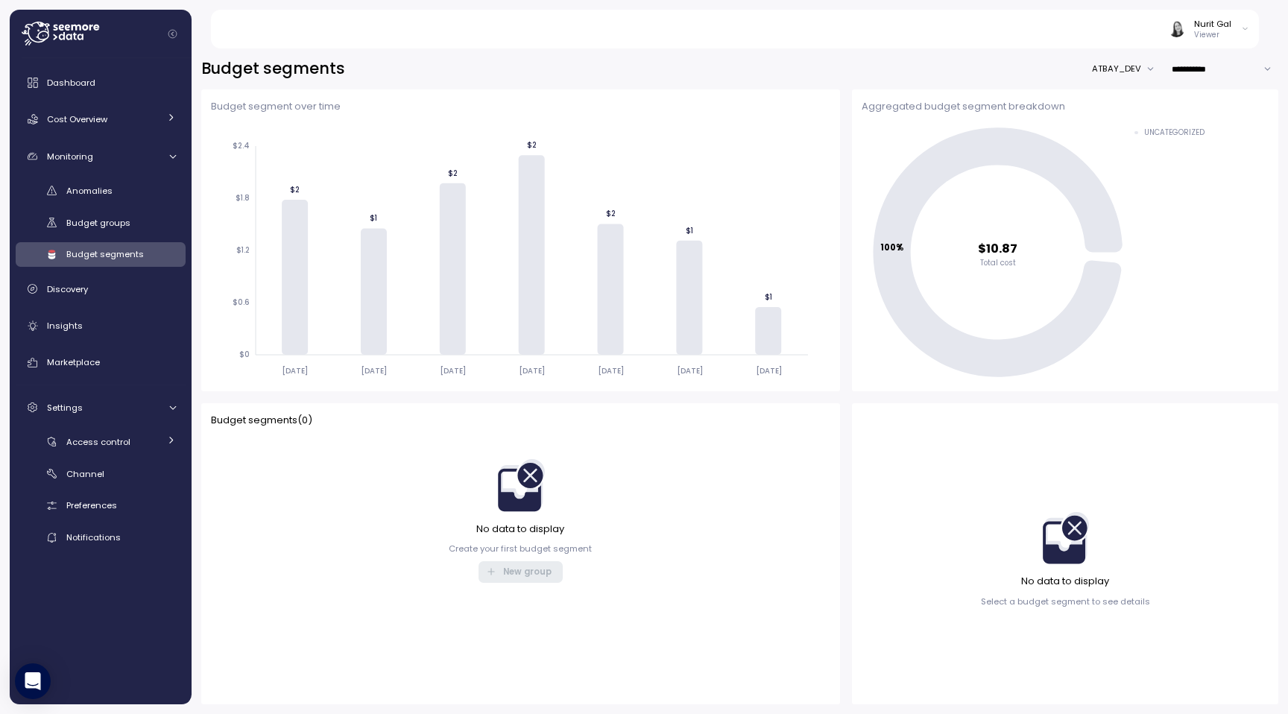
click at [1196, 38] on p "Viewer" at bounding box center [1212, 35] width 37 height 10
click at [1179, 90] on button "Log out" at bounding box center [1205, 81] width 88 height 21
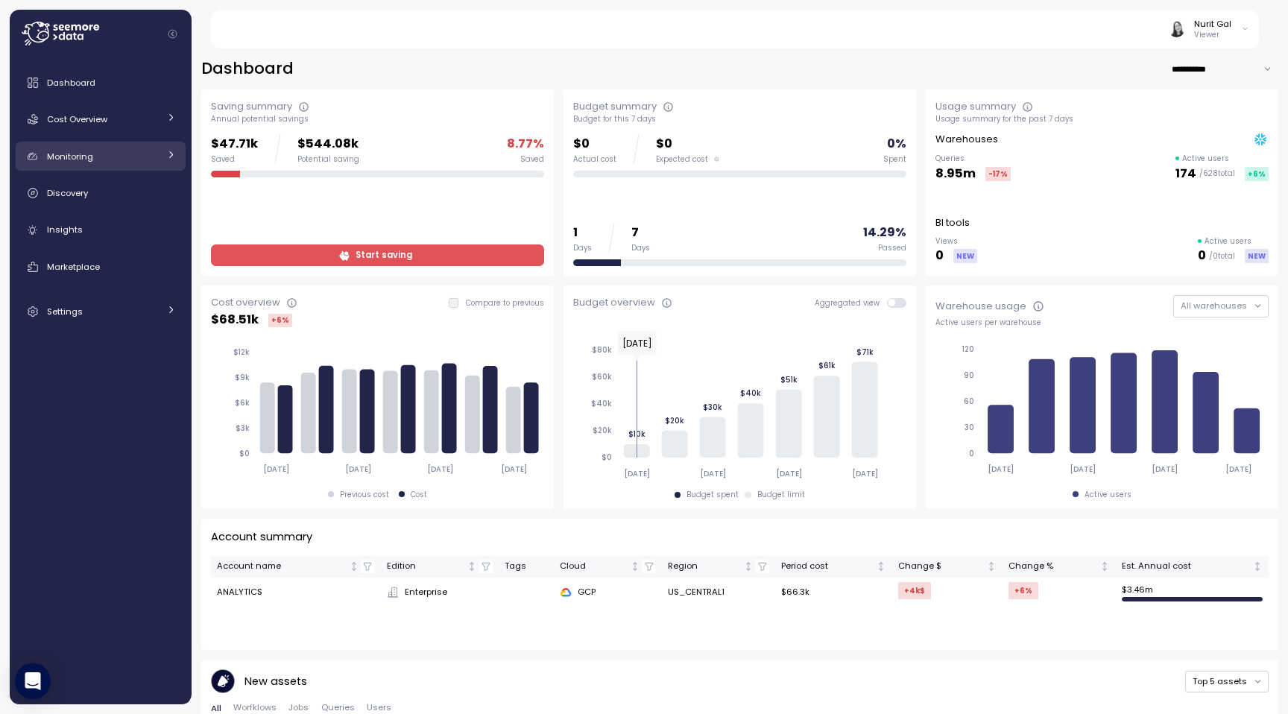
click at [111, 156] on div "Monitoring" at bounding box center [103, 156] width 112 height 15
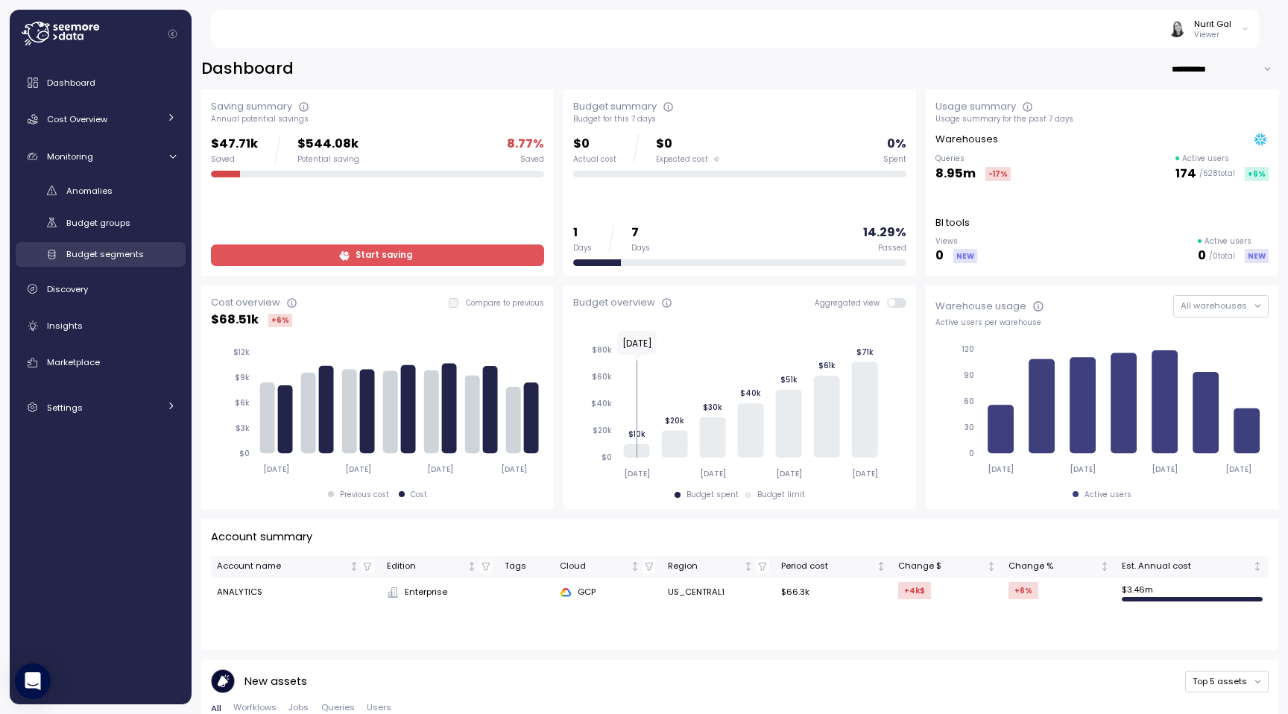
click at [102, 262] on link "Budget segments" at bounding box center [101, 254] width 170 height 25
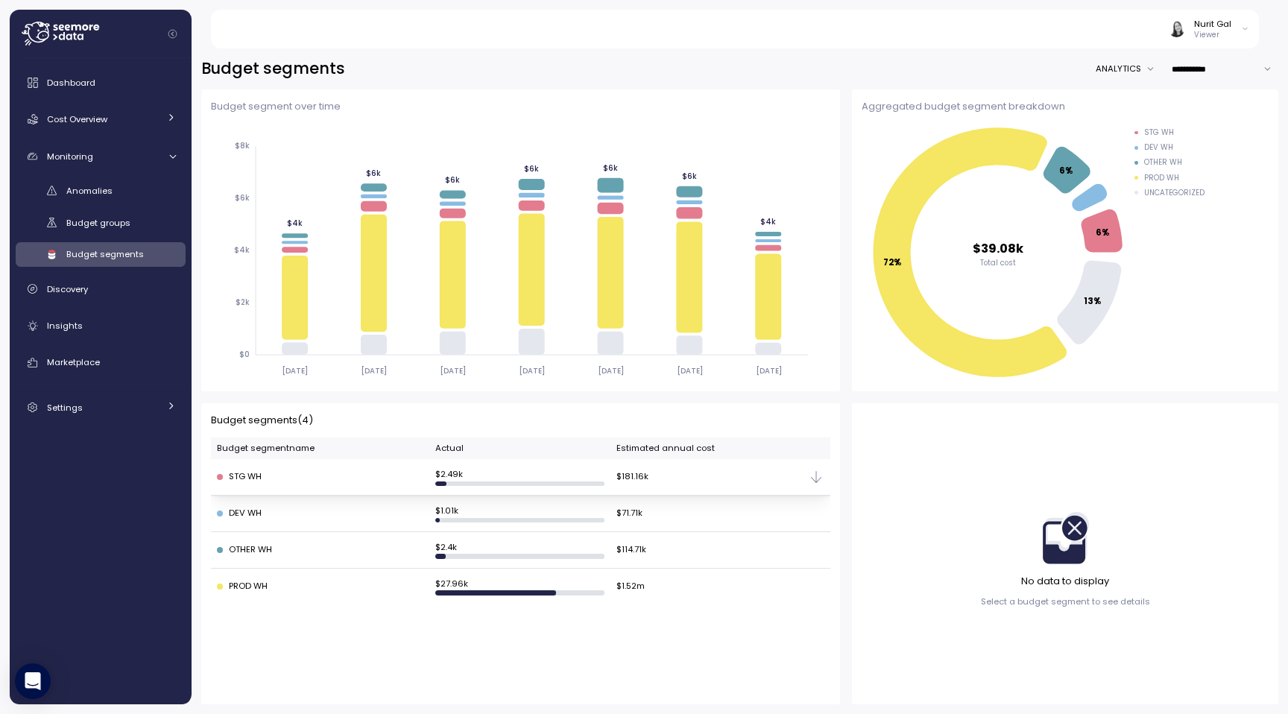
click at [579, 461] on td "$ 2.49k" at bounding box center [519, 477] width 181 height 37
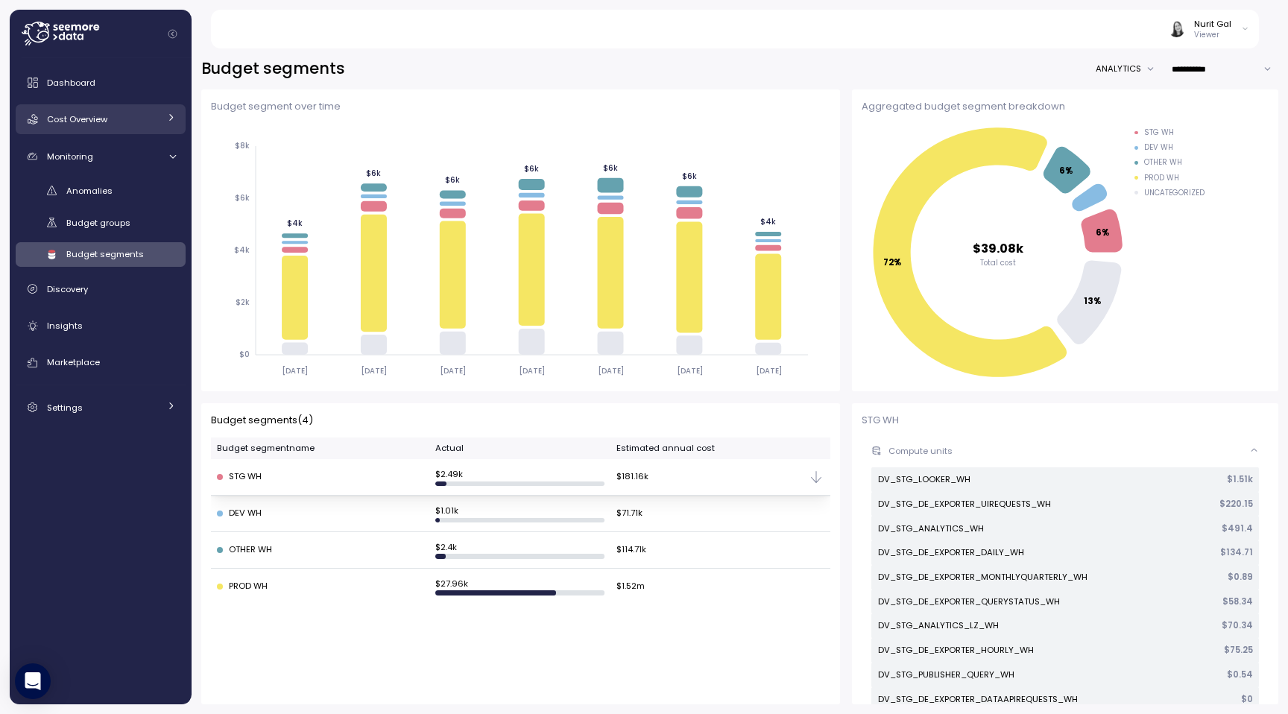
click at [102, 115] on span "Cost Overview" at bounding box center [77, 119] width 60 height 12
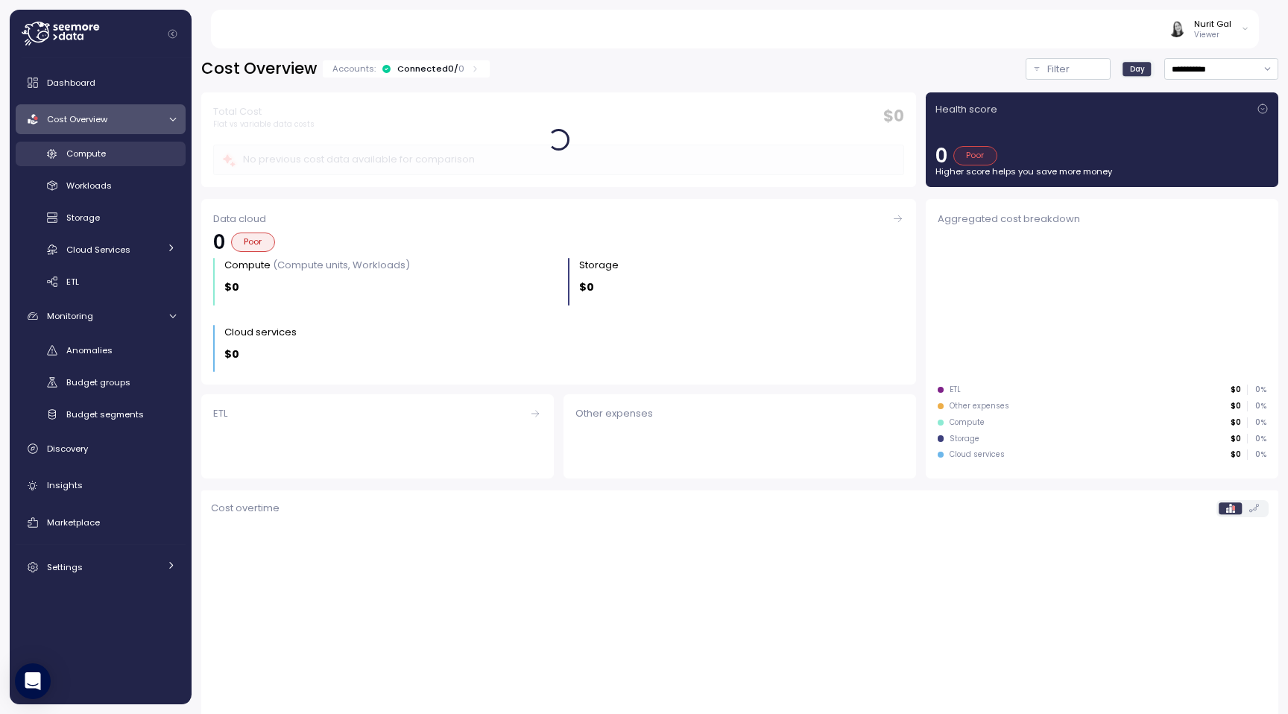
click at [106, 162] on link "Compute" at bounding box center [101, 154] width 170 height 25
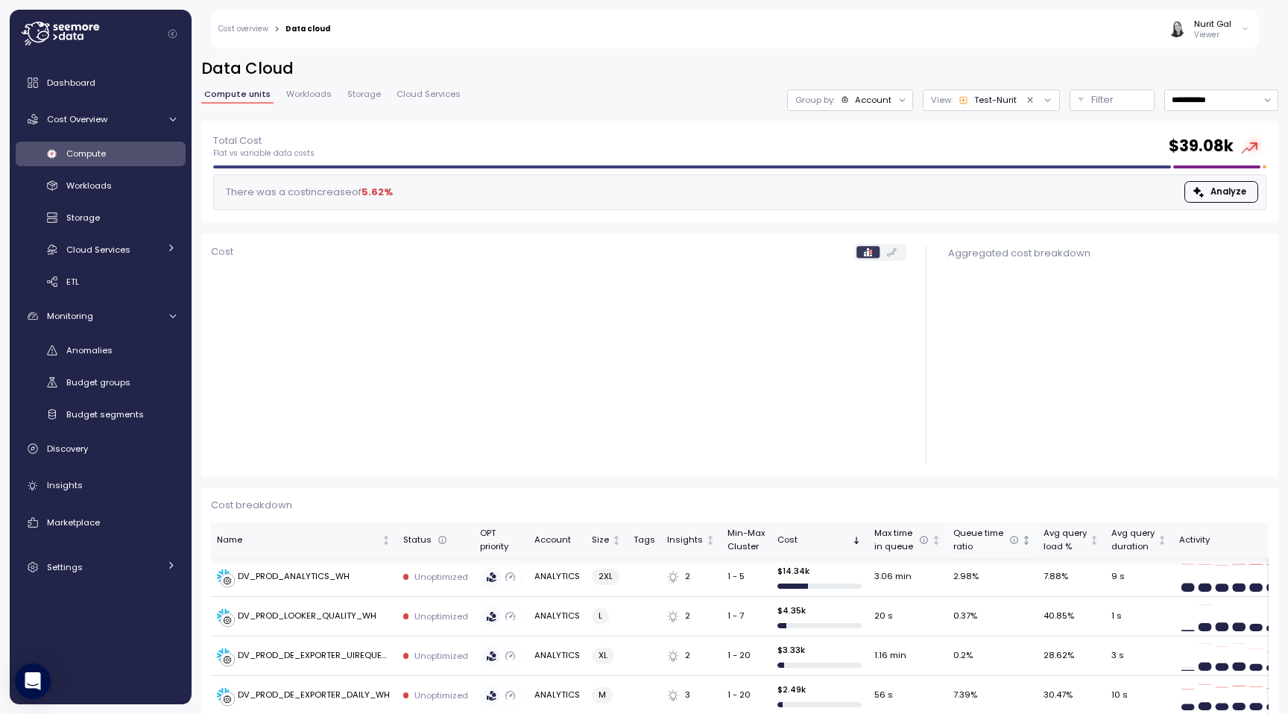
click at [970, 543] on div "Queue time ratio" at bounding box center [986, 540] width 66 height 26
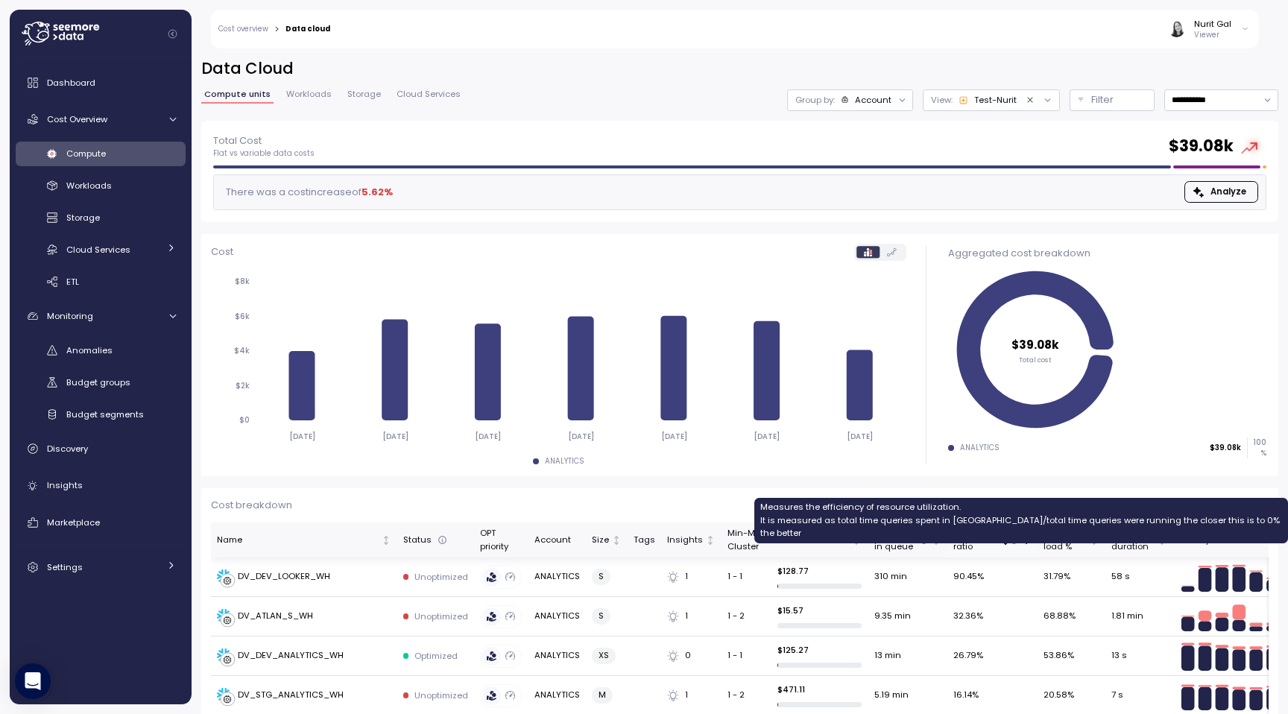
click at [1011, 542] on icon at bounding box center [1014, 540] width 7 height 7
